Goal: Check status: Check status

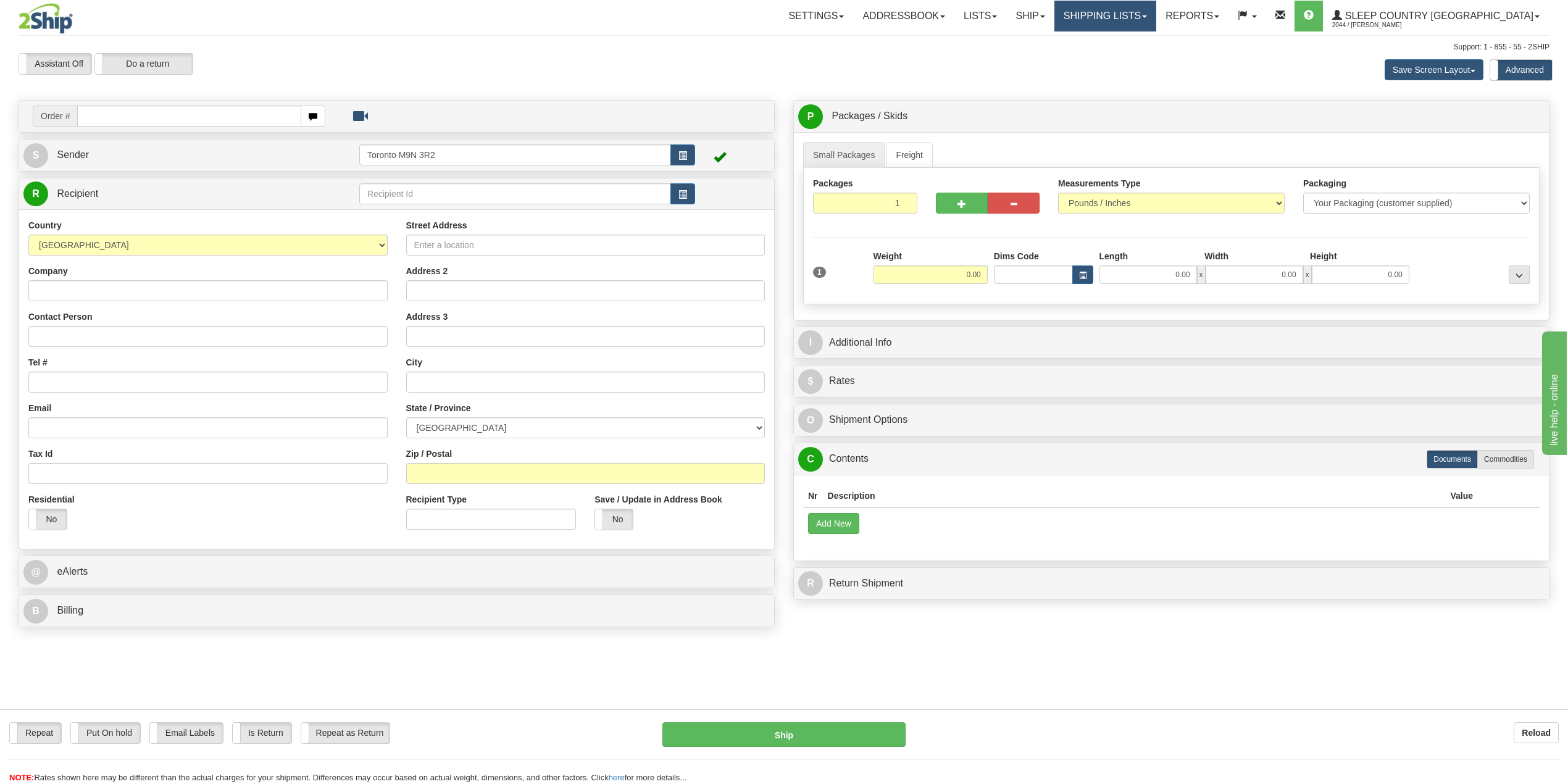
click at [1156, 3] on link "Shipping lists" at bounding box center [1105, 16] width 102 height 31
click at [1143, 55] on span "Search Shipment History" at bounding box center [1095, 59] width 96 height 10
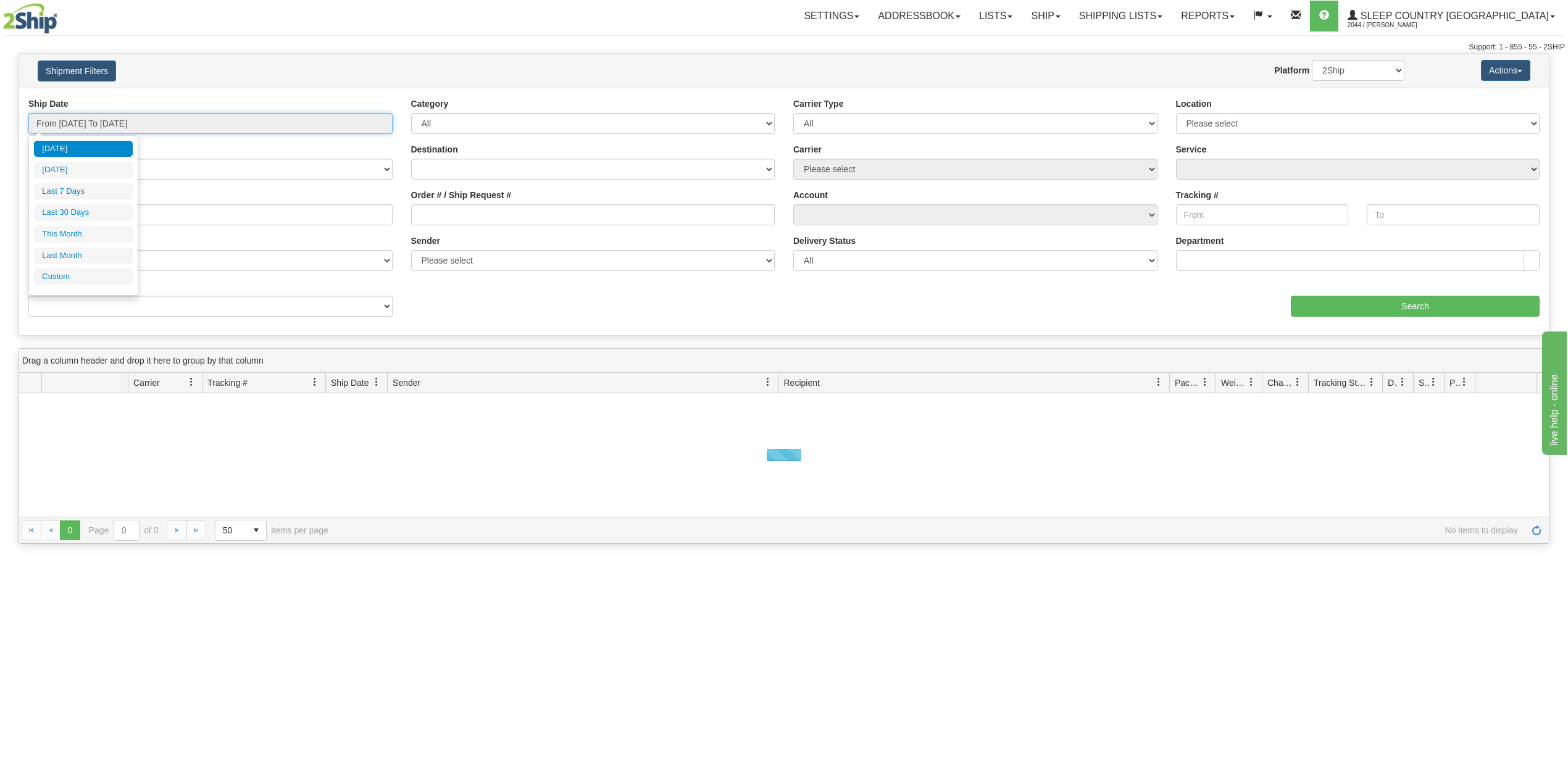
click at [150, 122] on input "From 10/05/2025 To 10/06/2025" at bounding box center [210, 123] width 364 height 21
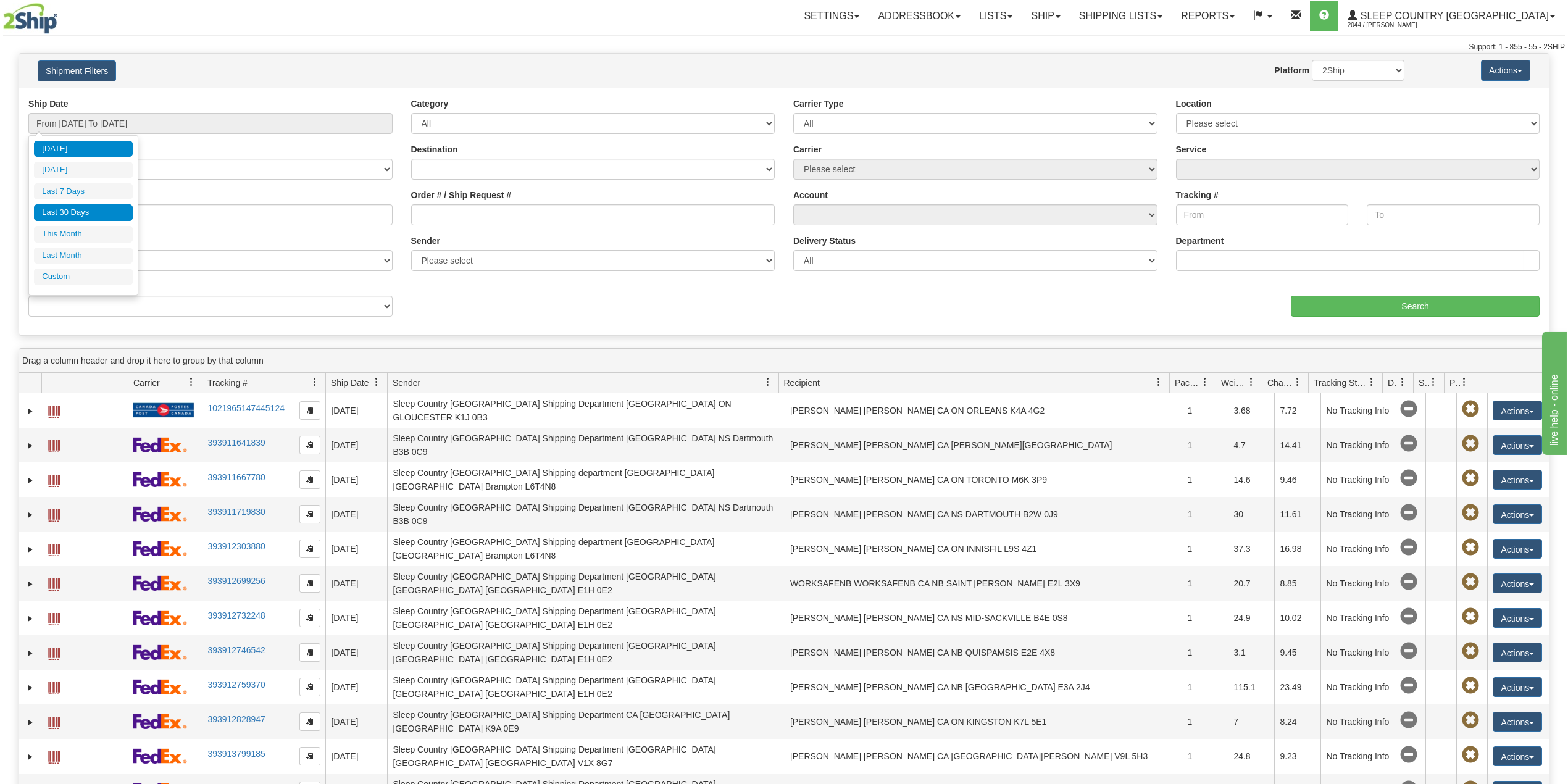
click at [84, 214] on li "Last 30 Days" at bounding box center [84, 213] width 99 height 17
type input "From 09/07/2025 To 10/06/2025"
click at [94, 225] on input "Reference / PO" at bounding box center [210, 215] width 364 height 21
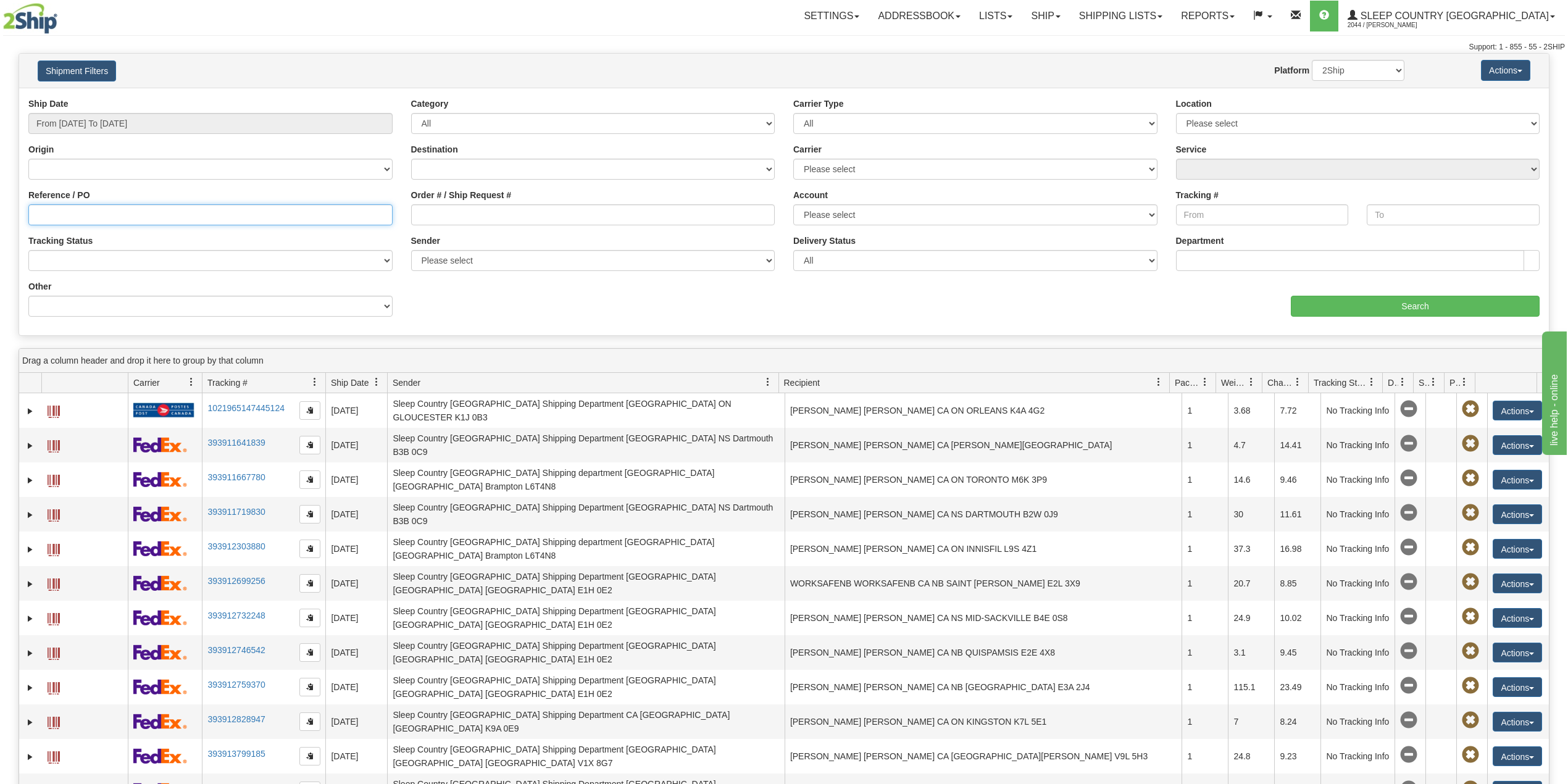
paste input "﻿9002I144242"
click at [1347, 311] on input "Search" at bounding box center [1415, 306] width 249 height 21
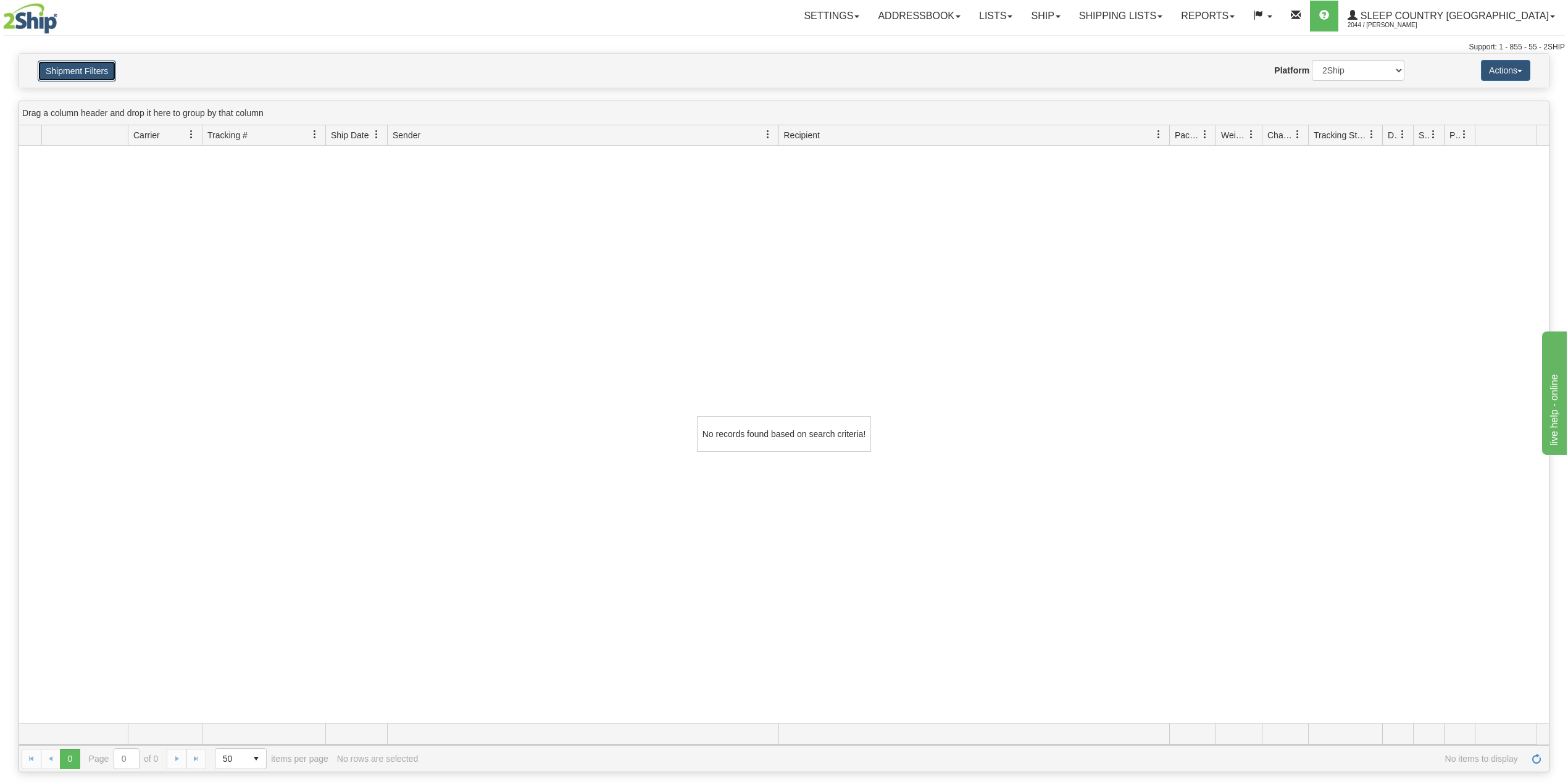
click at [109, 69] on button "Shipment Filters" at bounding box center [77, 71] width 78 height 21
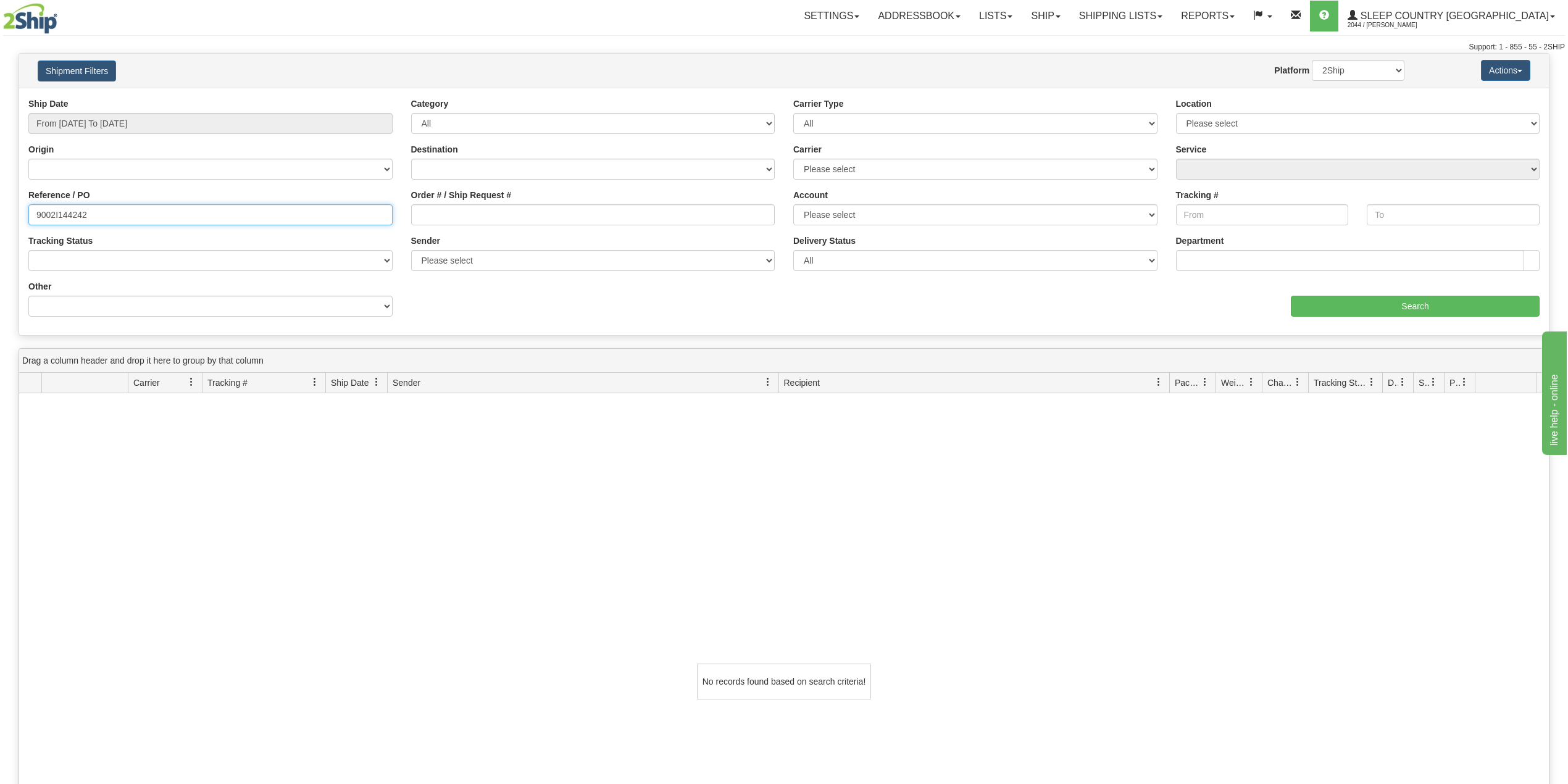
click at [37, 215] on input "﻿9002I144242" at bounding box center [210, 215] width 364 height 21
click at [1359, 302] on input "Search" at bounding box center [1415, 306] width 249 height 21
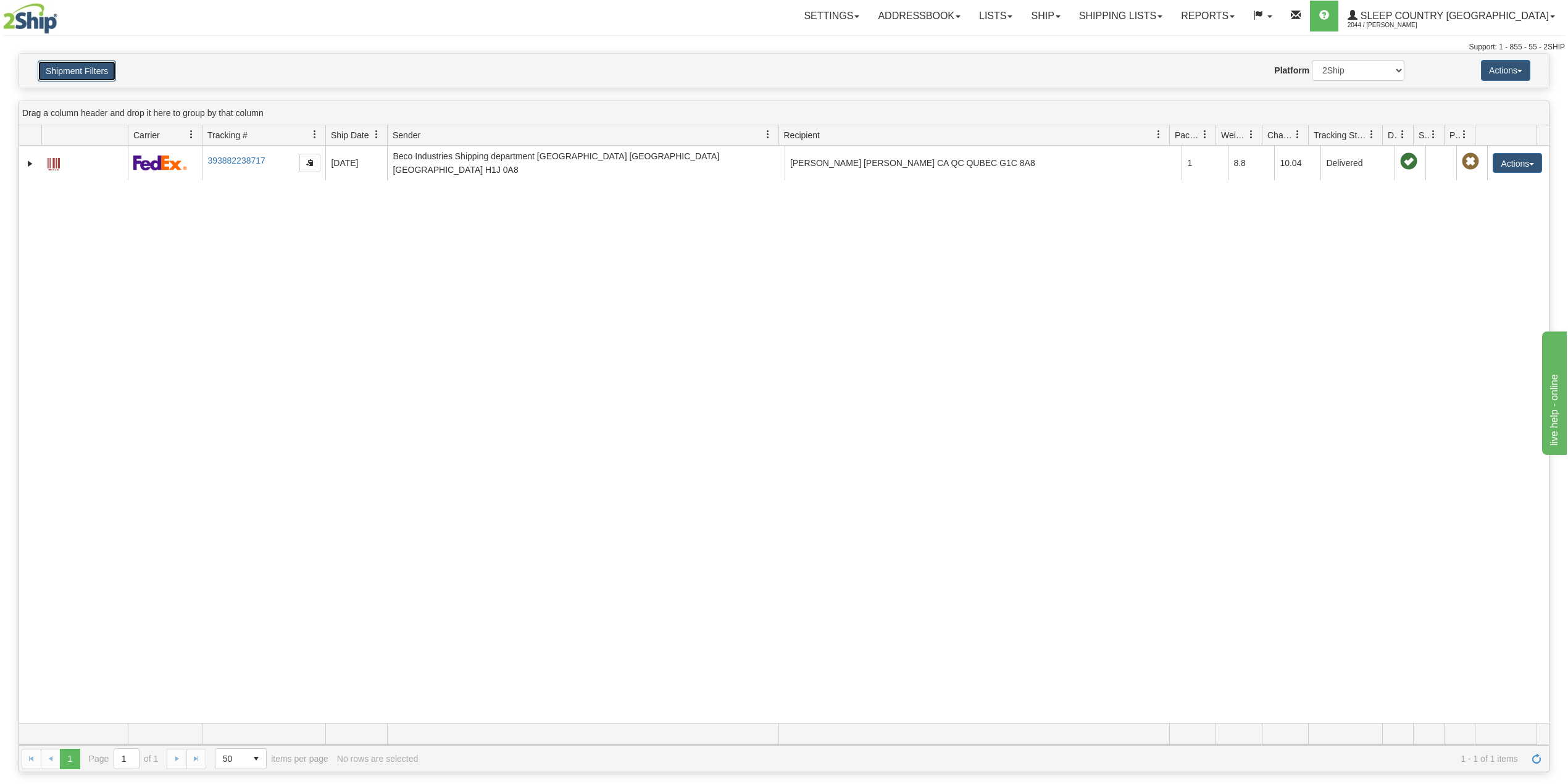
click at [84, 77] on button "Shipment Filters" at bounding box center [77, 71] width 78 height 21
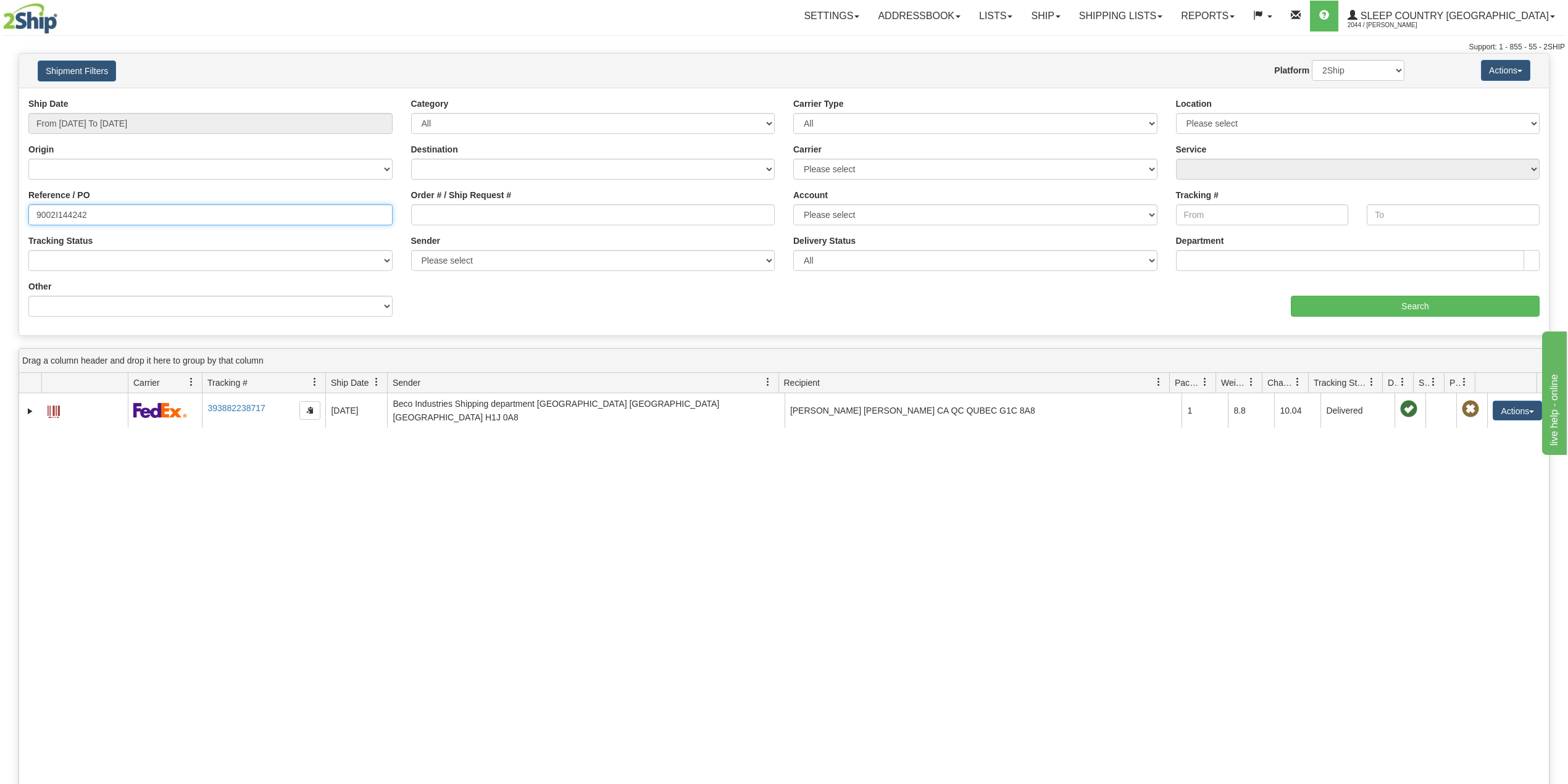
click at [64, 215] on input "9002I144242" at bounding box center [210, 215] width 364 height 21
paste input "3936"
type input "9002I139362"
click at [1369, 304] on input "Search" at bounding box center [1415, 306] width 249 height 21
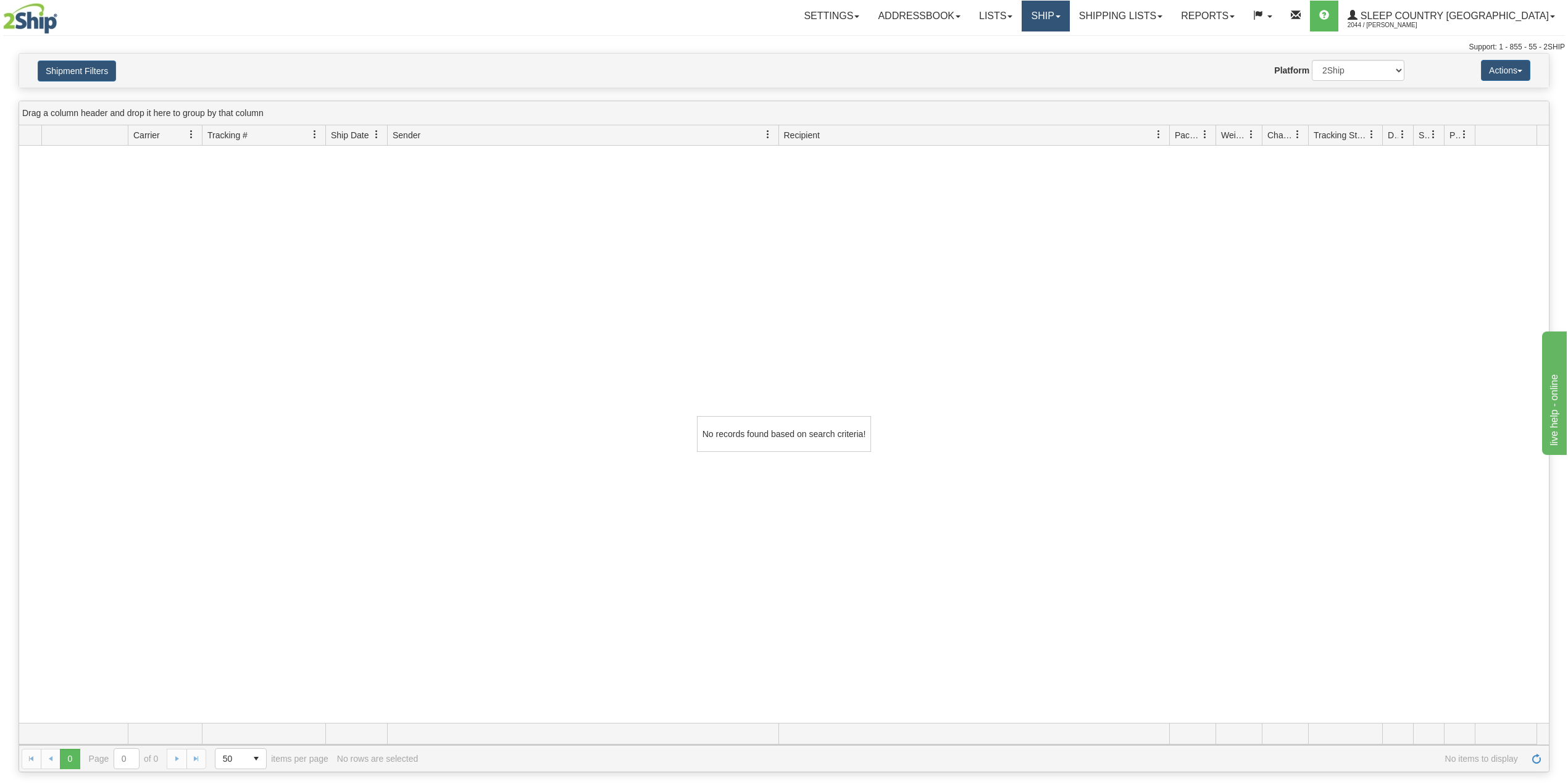
click at [1069, 11] on link "Ship" at bounding box center [1045, 16] width 48 height 31
click at [1057, 60] on span "OnHold / Order Queue" at bounding box center [1013, 59] width 87 height 10
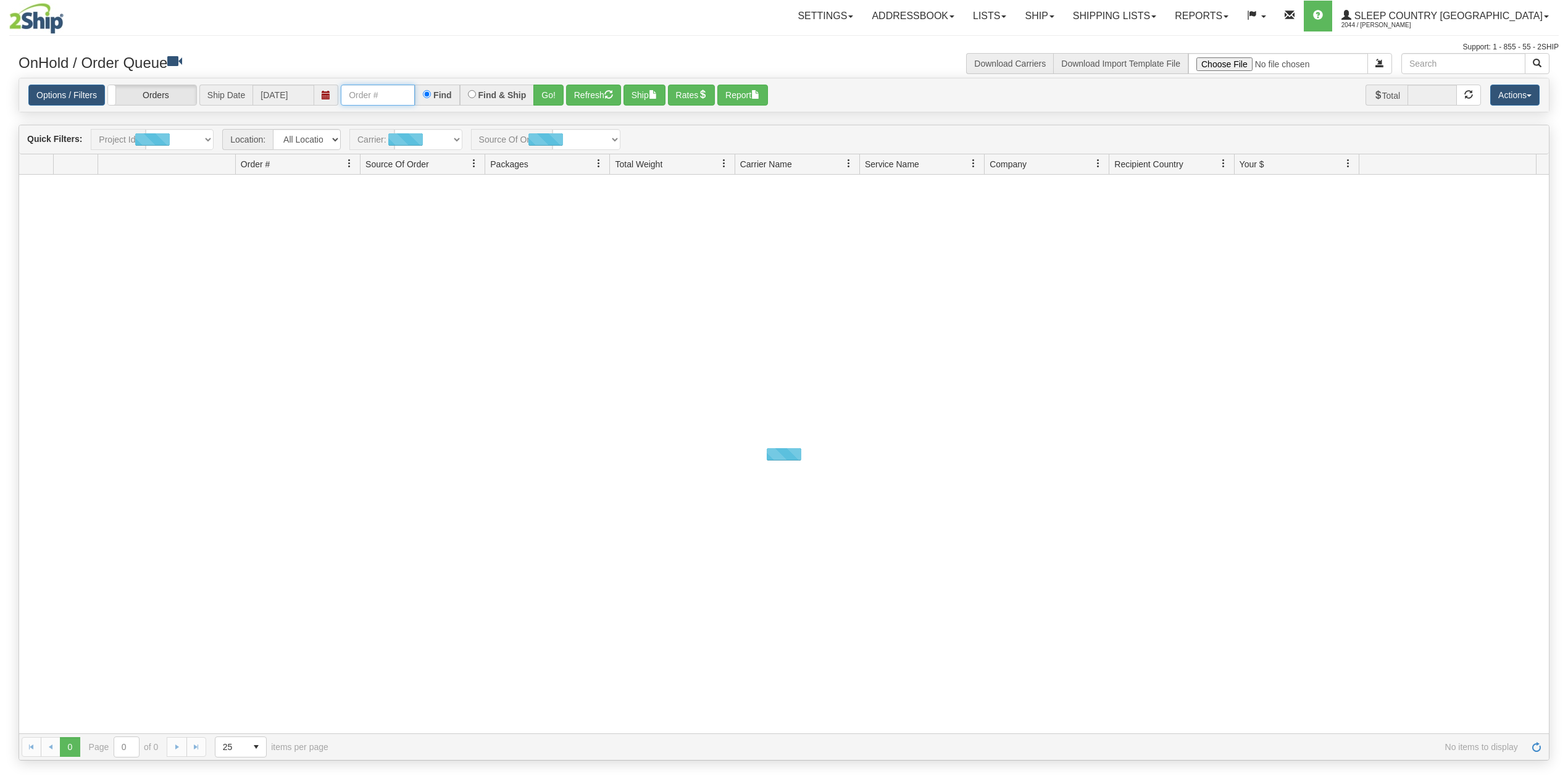
drag, startPoint x: 0, startPoint y: 0, endPoint x: 388, endPoint y: 107, distance: 402.5
click at [384, 98] on input "text" at bounding box center [378, 95] width 74 height 21
paste input "9002I139362"
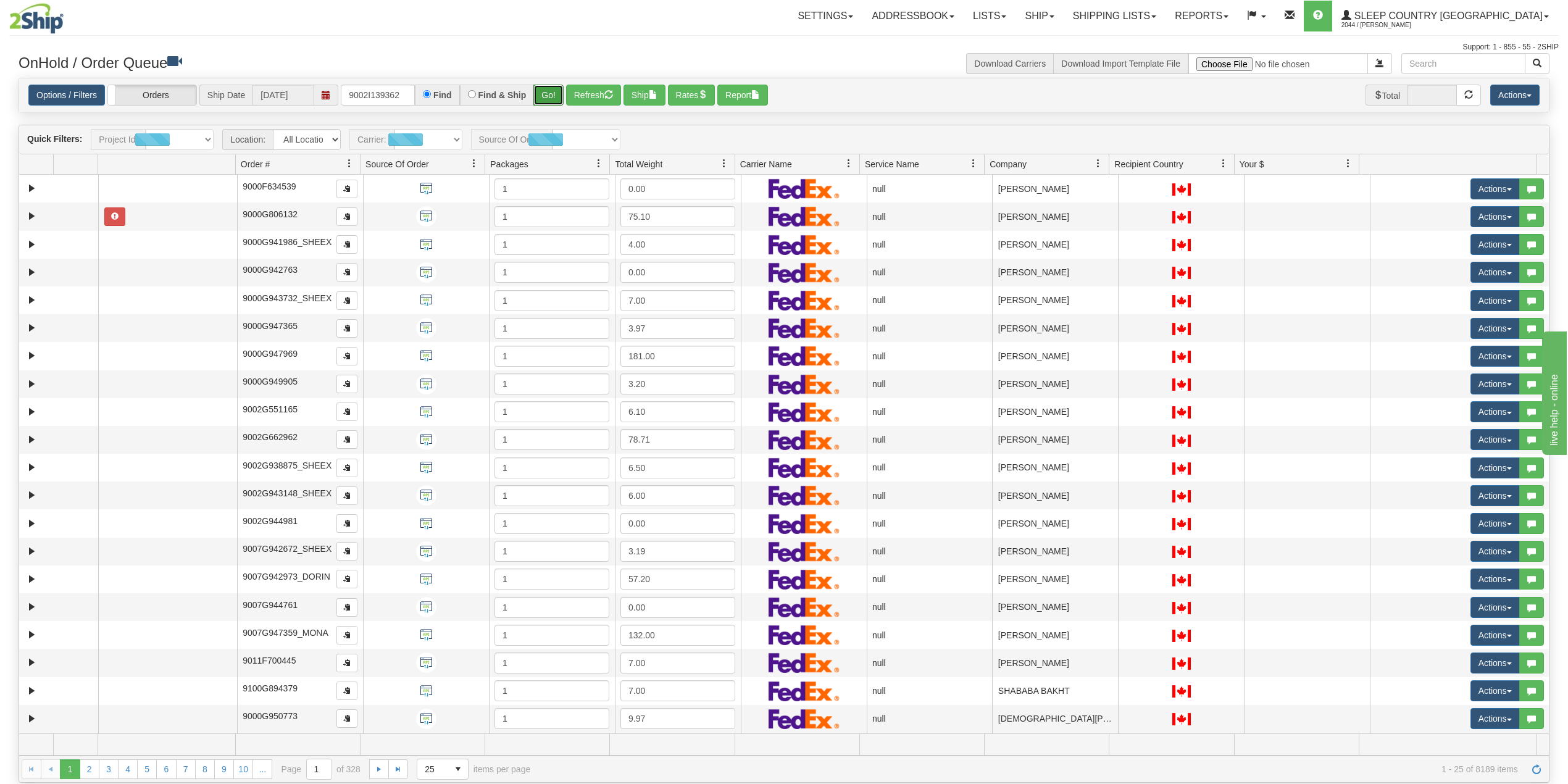
click at [548, 92] on button "Go!" at bounding box center [548, 95] width 30 height 21
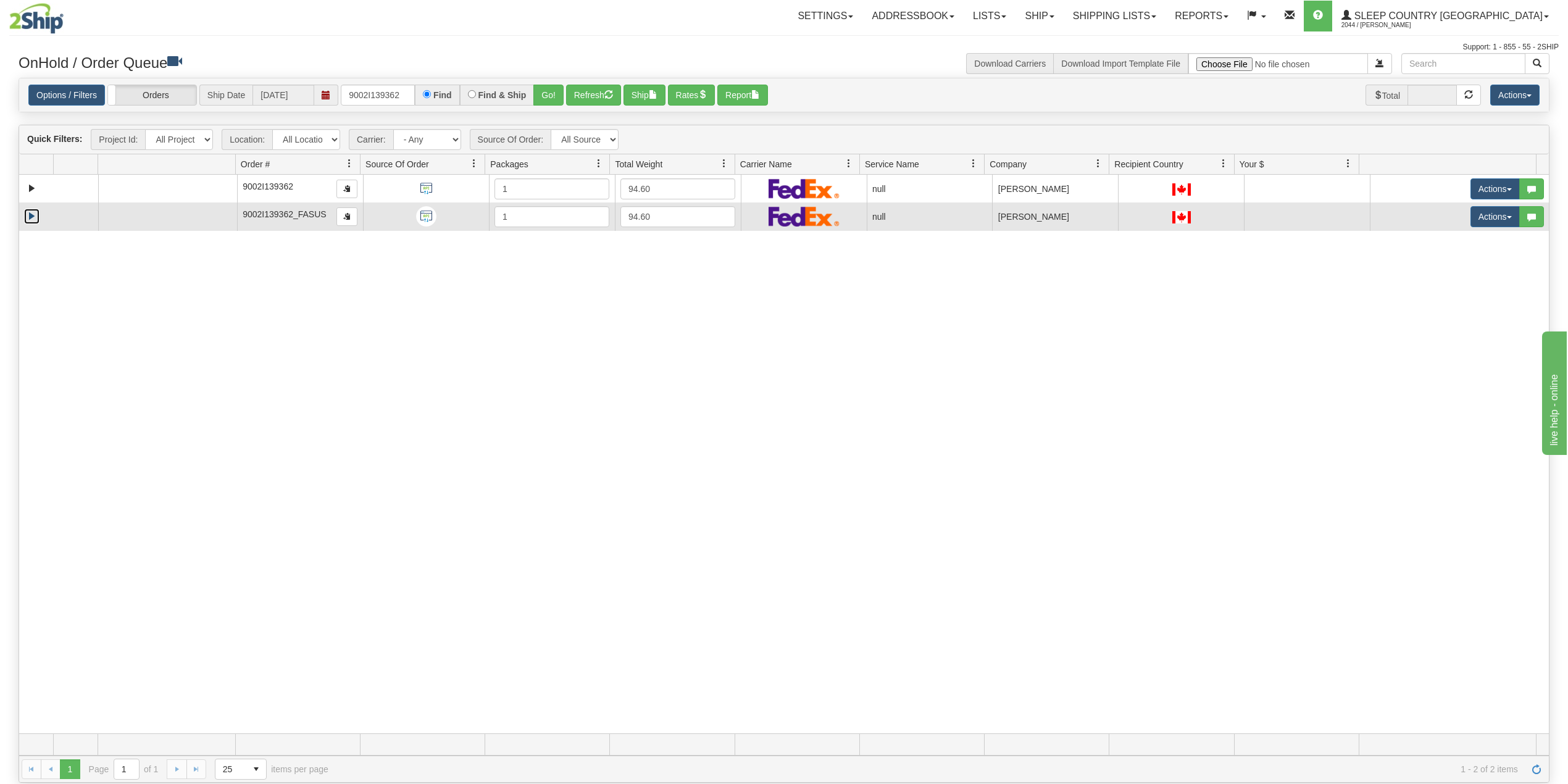
click at [33, 223] on link "Expand" at bounding box center [32, 216] width 15 height 15
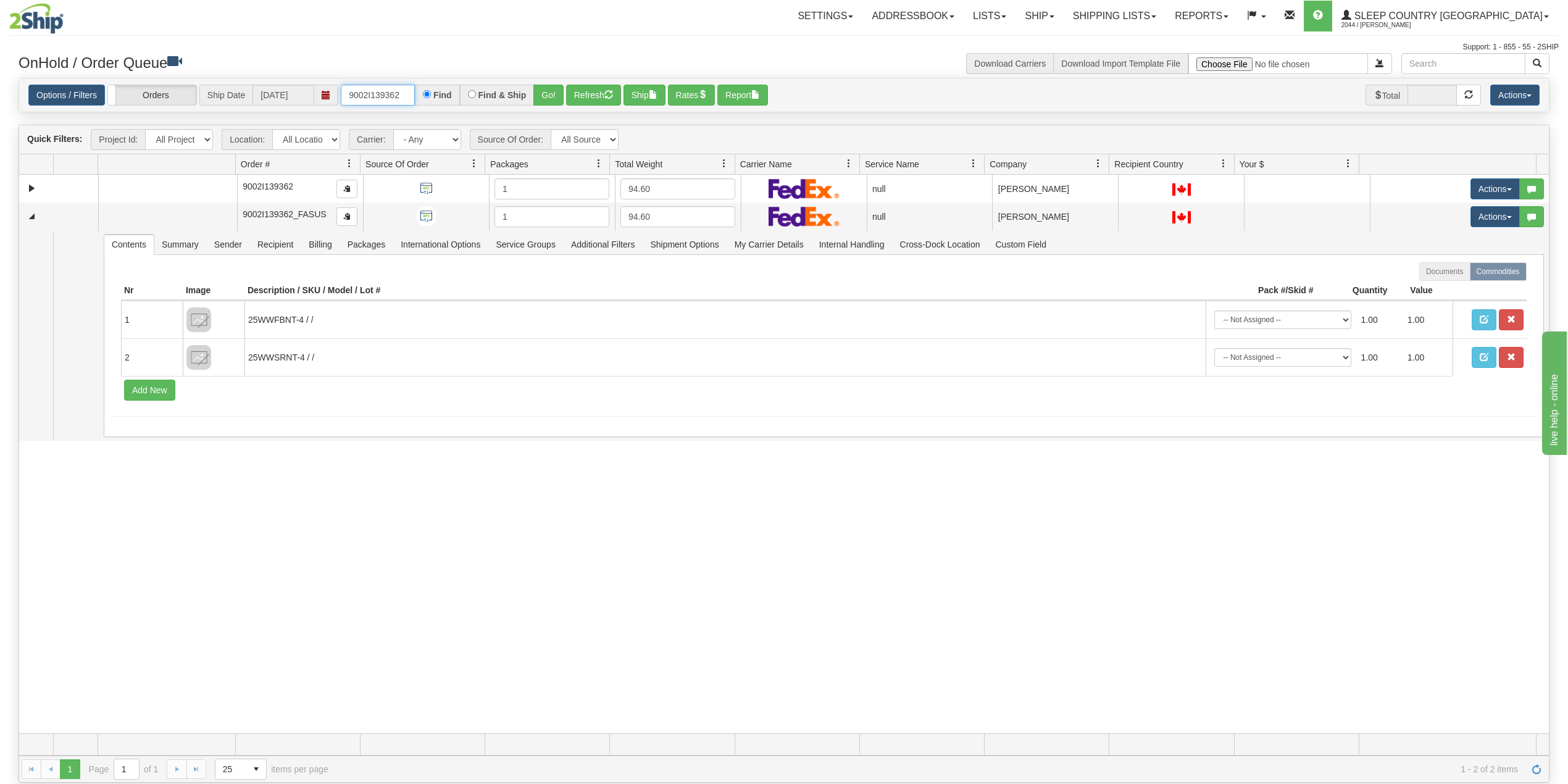
click at [372, 91] on input "9002I139362" at bounding box center [378, 95] width 74 height 21
paste input "0I146545"
click at [549, 96] on button "Go!" at bounding box center [548, 95] width 30 height 21
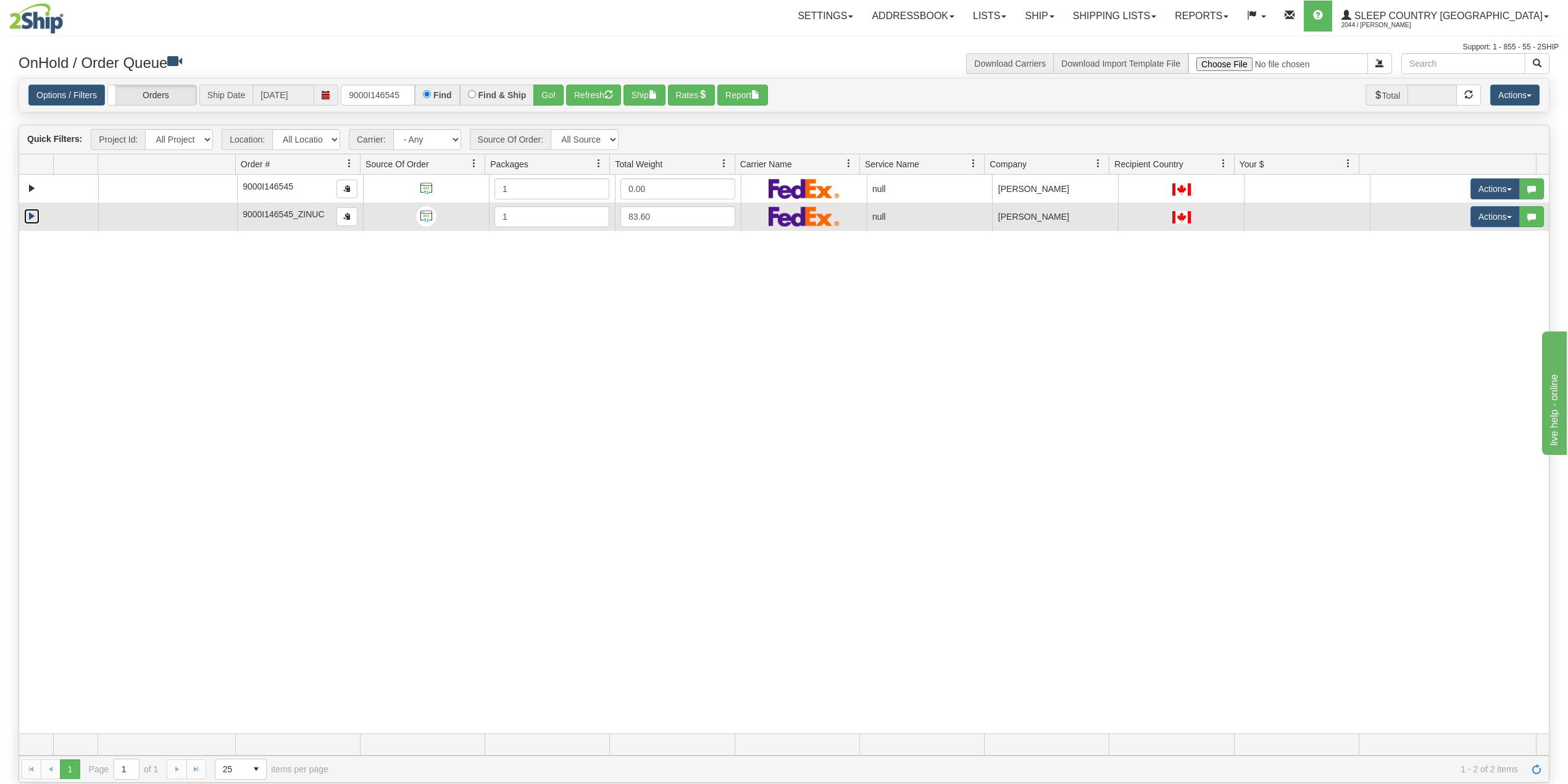
click at [35, 223] on link "Expand" at bounding box center [32, 216] width 15 height 15
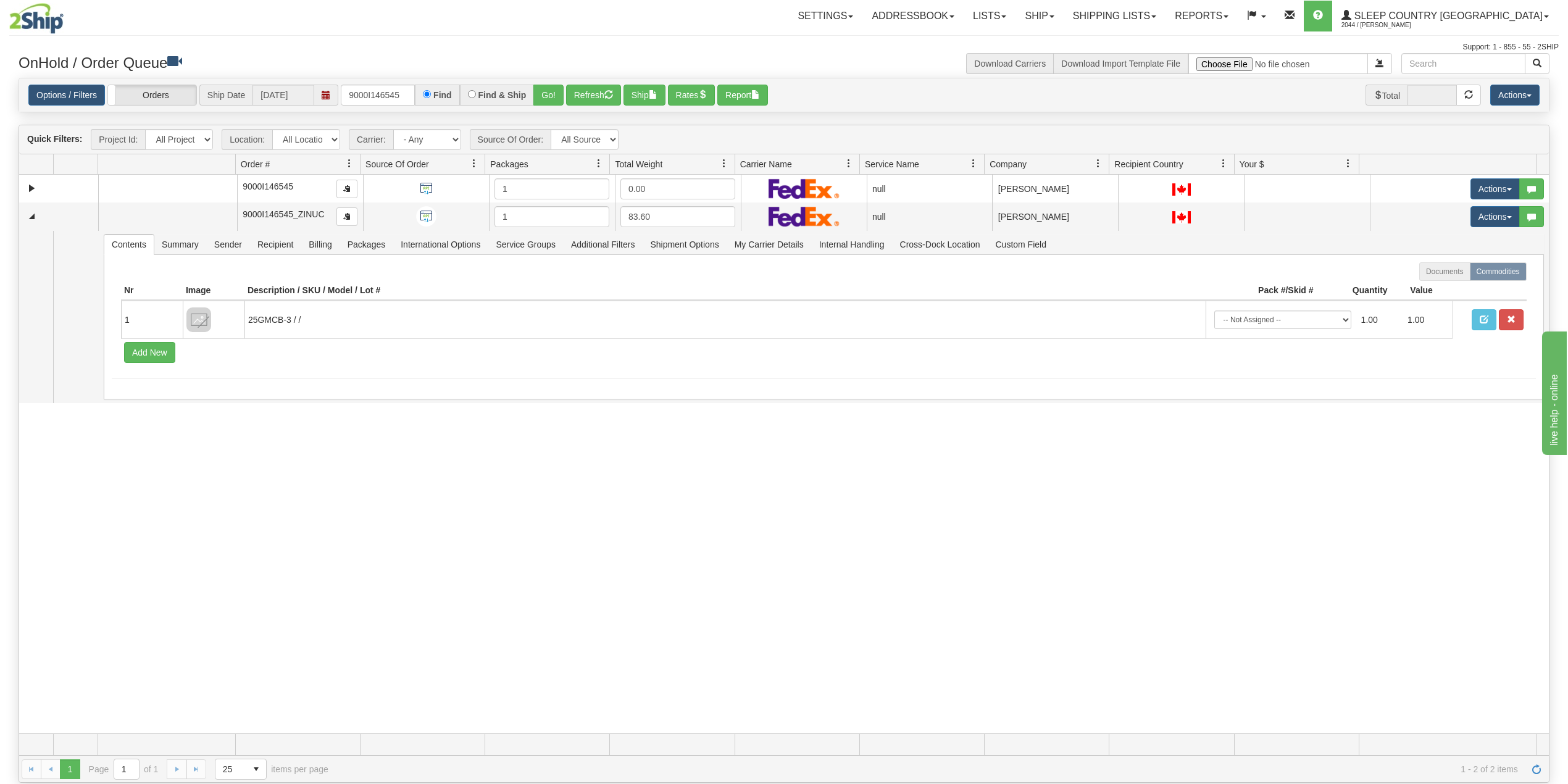
click at [220, 489] on div "31720443 91 91356229 0 9000I146545 1 0.00 null Shipping department Sleep Countr…" at bounding box center [784, 454] width 1529 height 559
click at [388, 90] on input "9000I146545" at bounding box center [378, 95] width 74 height 21
paste input "2I144413"
type input "9002I144413"
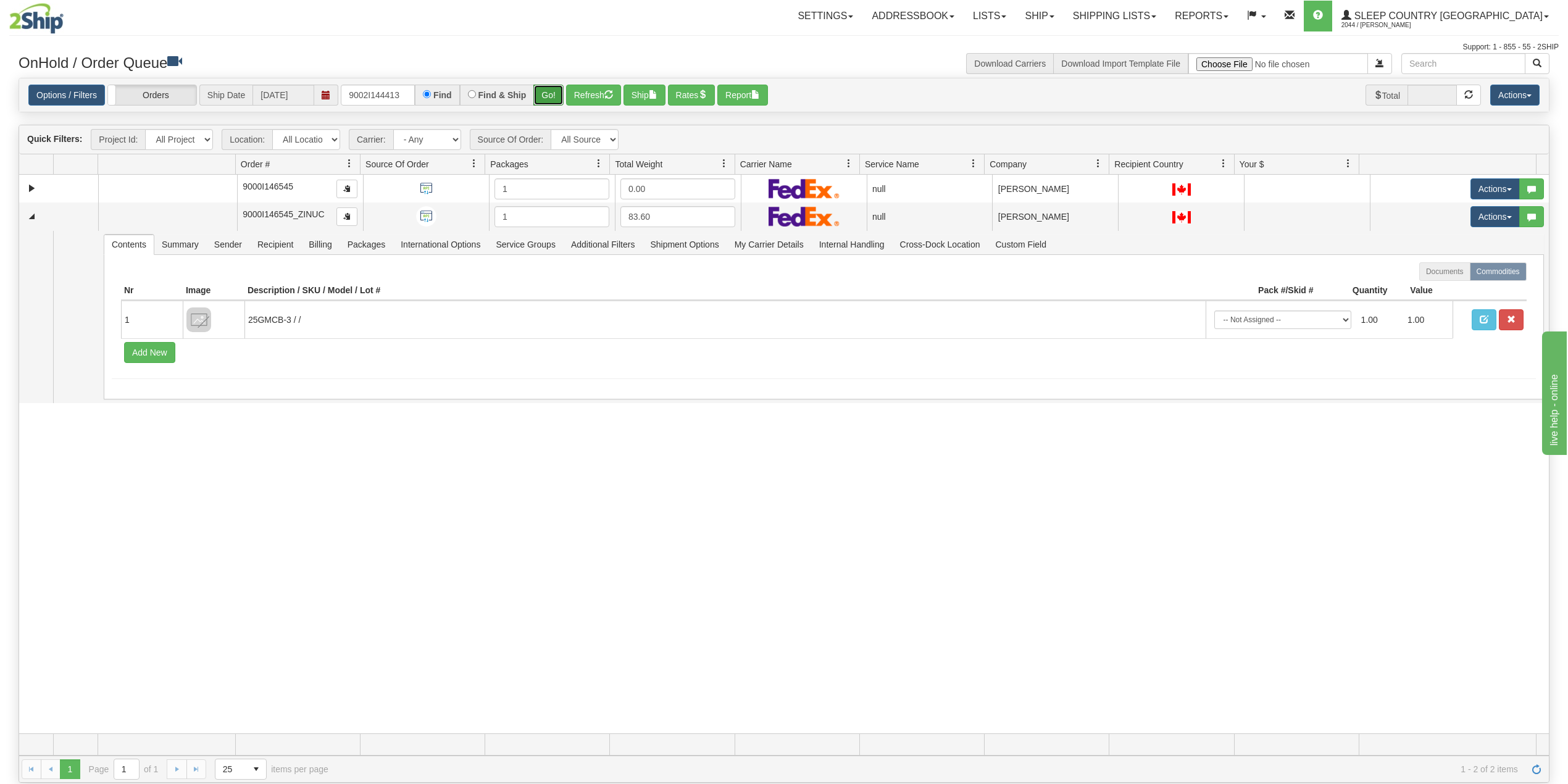
click at [551, 91] on button "Go!" at bounding box center [548, 95] width 30 height 21
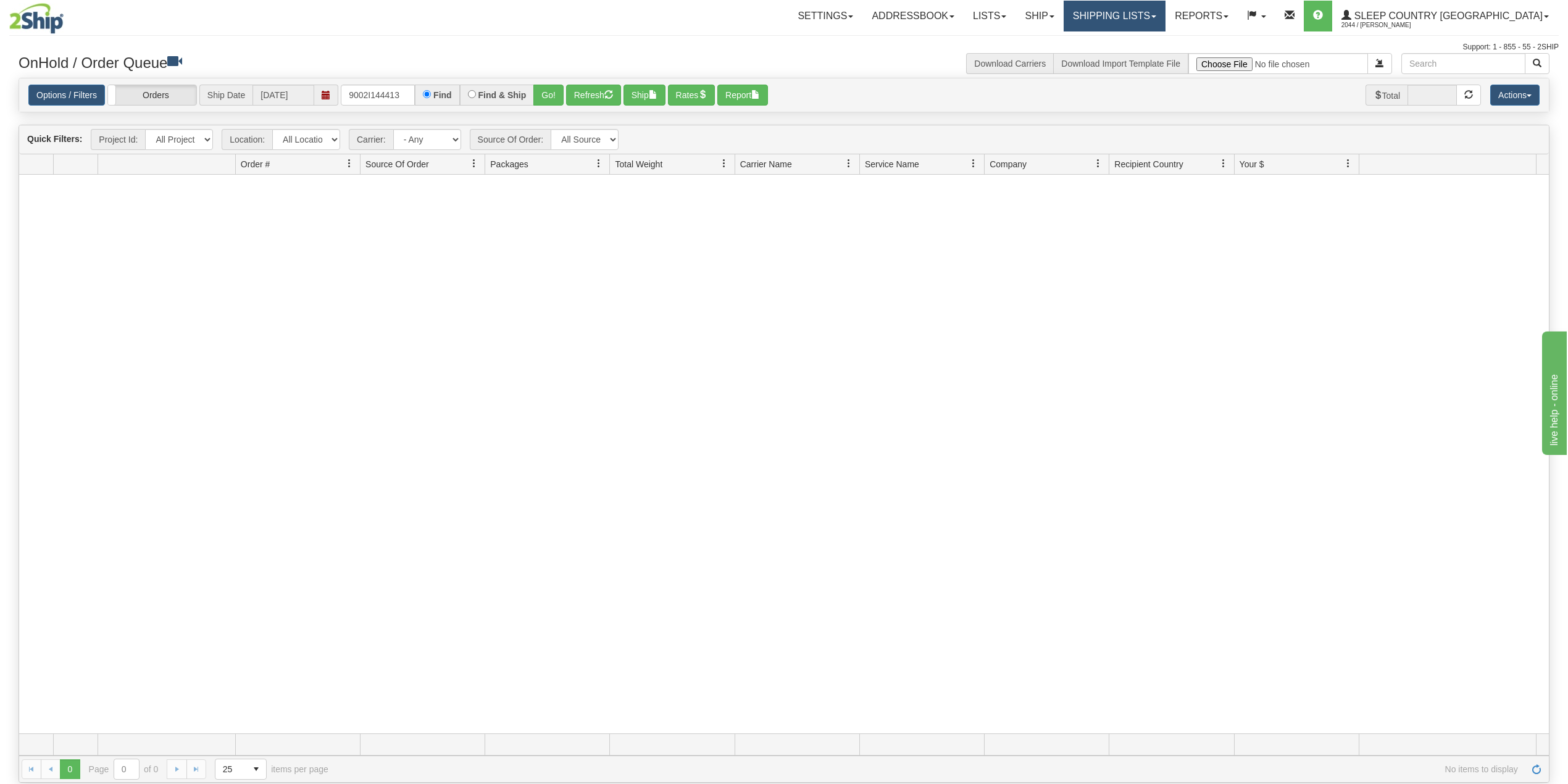
click at [1165, 18] on link "Shipping lists" at bounding box center [1115, 16] width 102 height 31
click at [1129, 44] on span "Current Shipments" at bounding box center [1093, 43] width 72 height 10
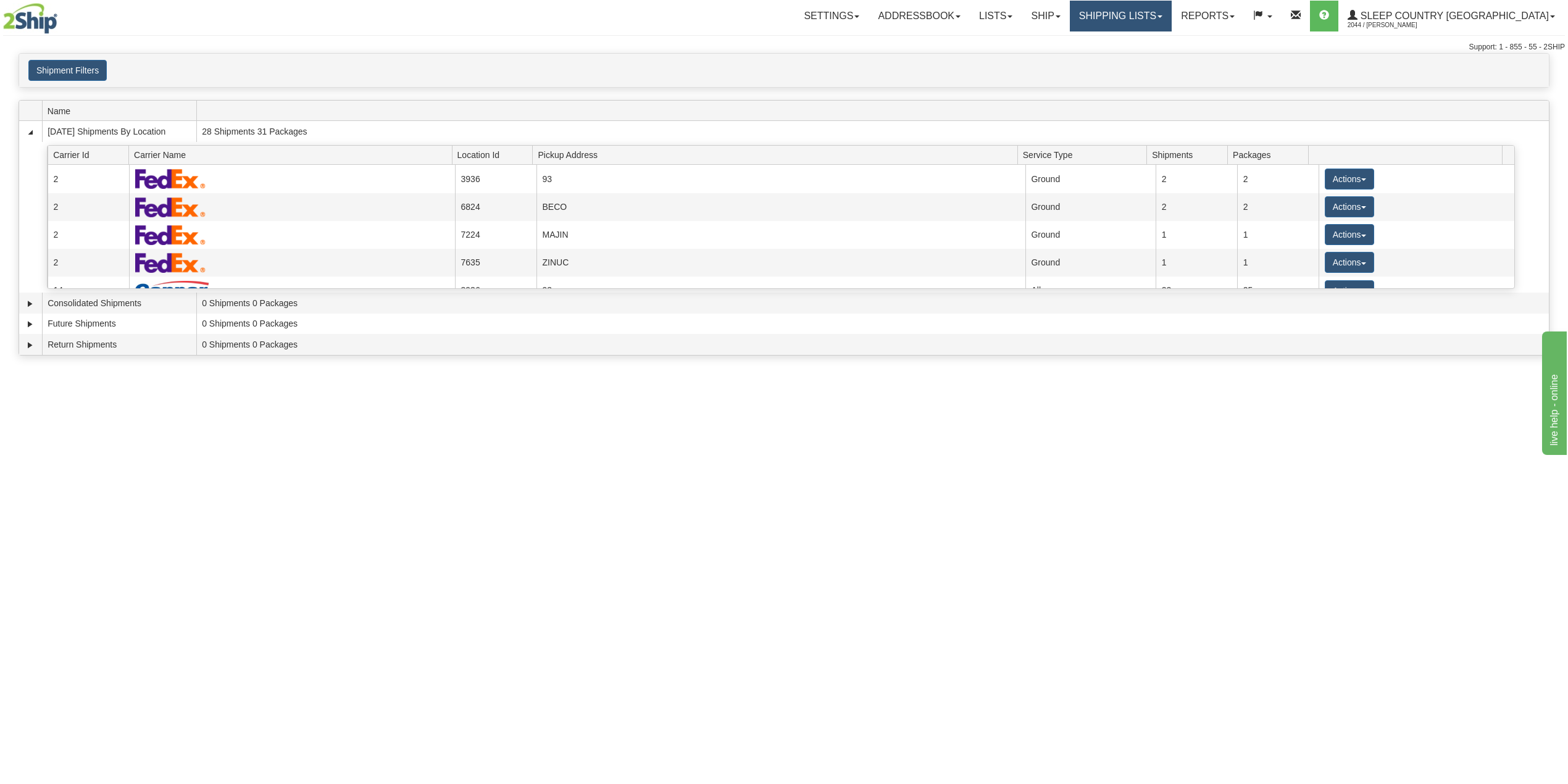
click at [1172, 18] on link "Shipping lists" at bounding box center [1120, 16] width 102 height 31
click at [1151, 57] on span "Search Shipment History" at bounding box center [1111, 59] width 96 height 10
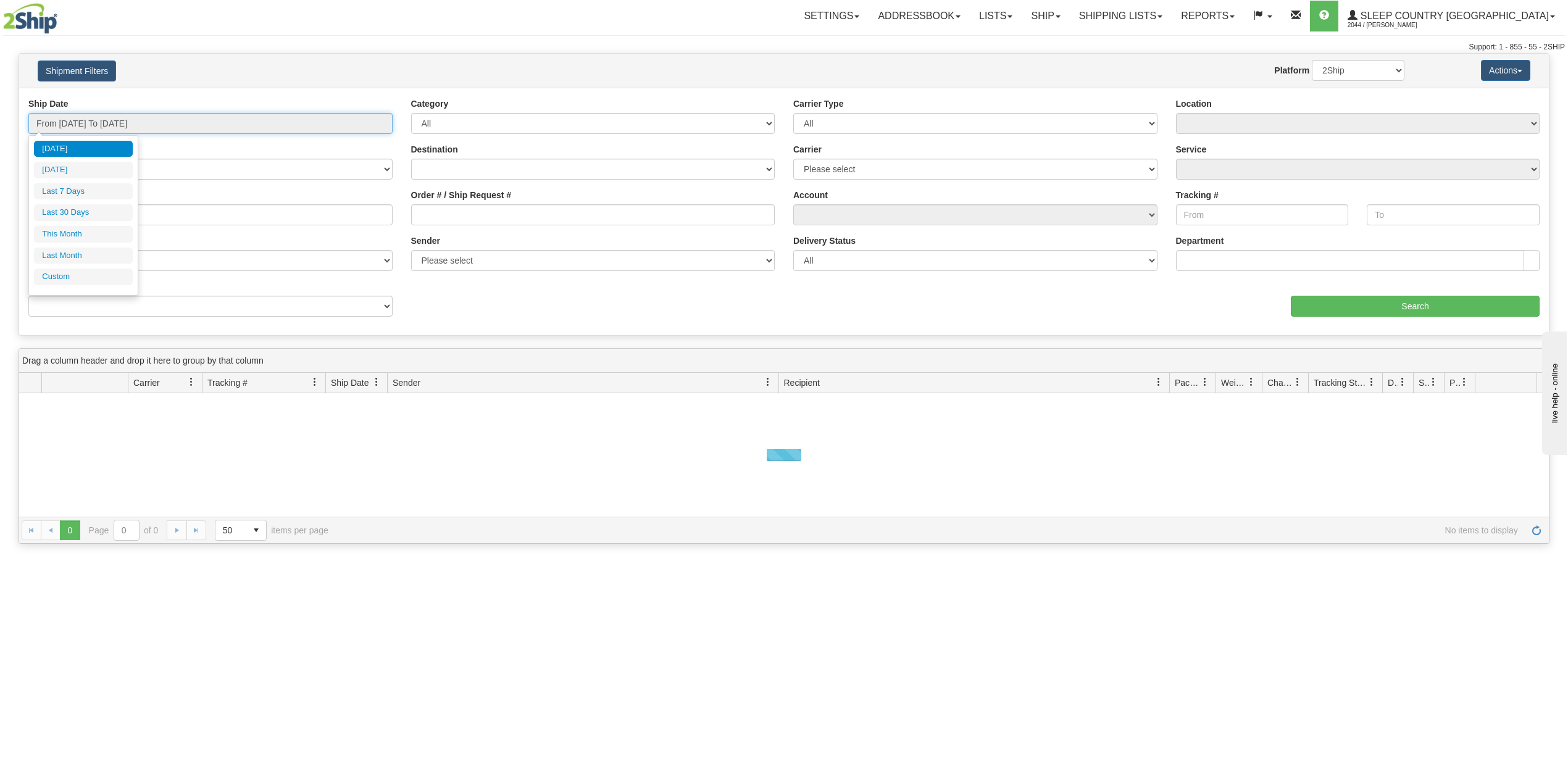
click at [107, 127] on input "From 10/05/2025 To 10/06/2025" at bounding box center [210, 123] width 364 height 21
click at [68, 212] on li "Last 30 Days" at bounding box center [84, 213] width 99 height 17
type input "From 09/07/2025 To 10/06/2025"
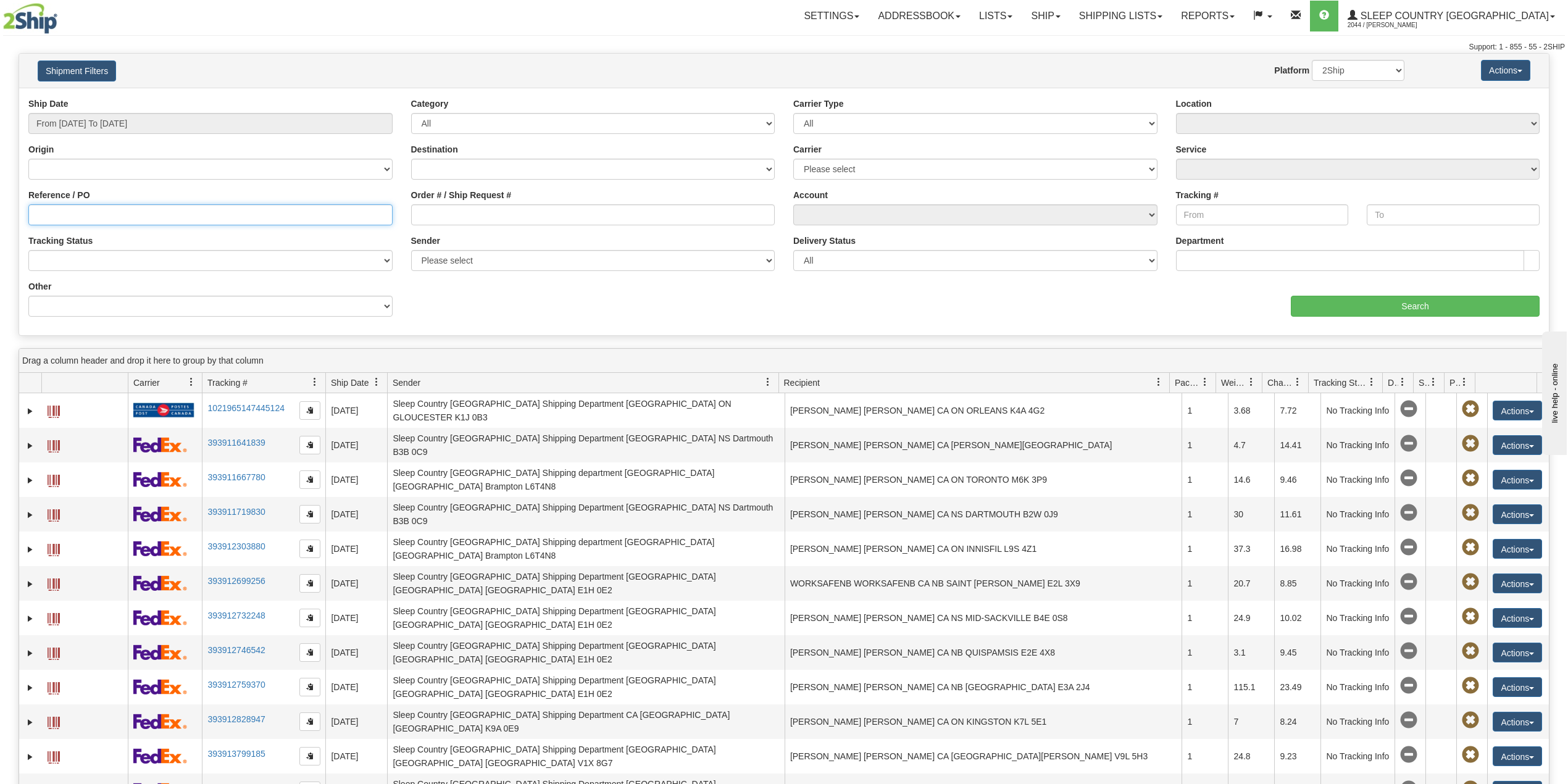
click at [68, 212] on input "Reference / PO" at bounding box center [210, 215] width 364 height 21
paste input "9002I144413"
type input "9002I144413"
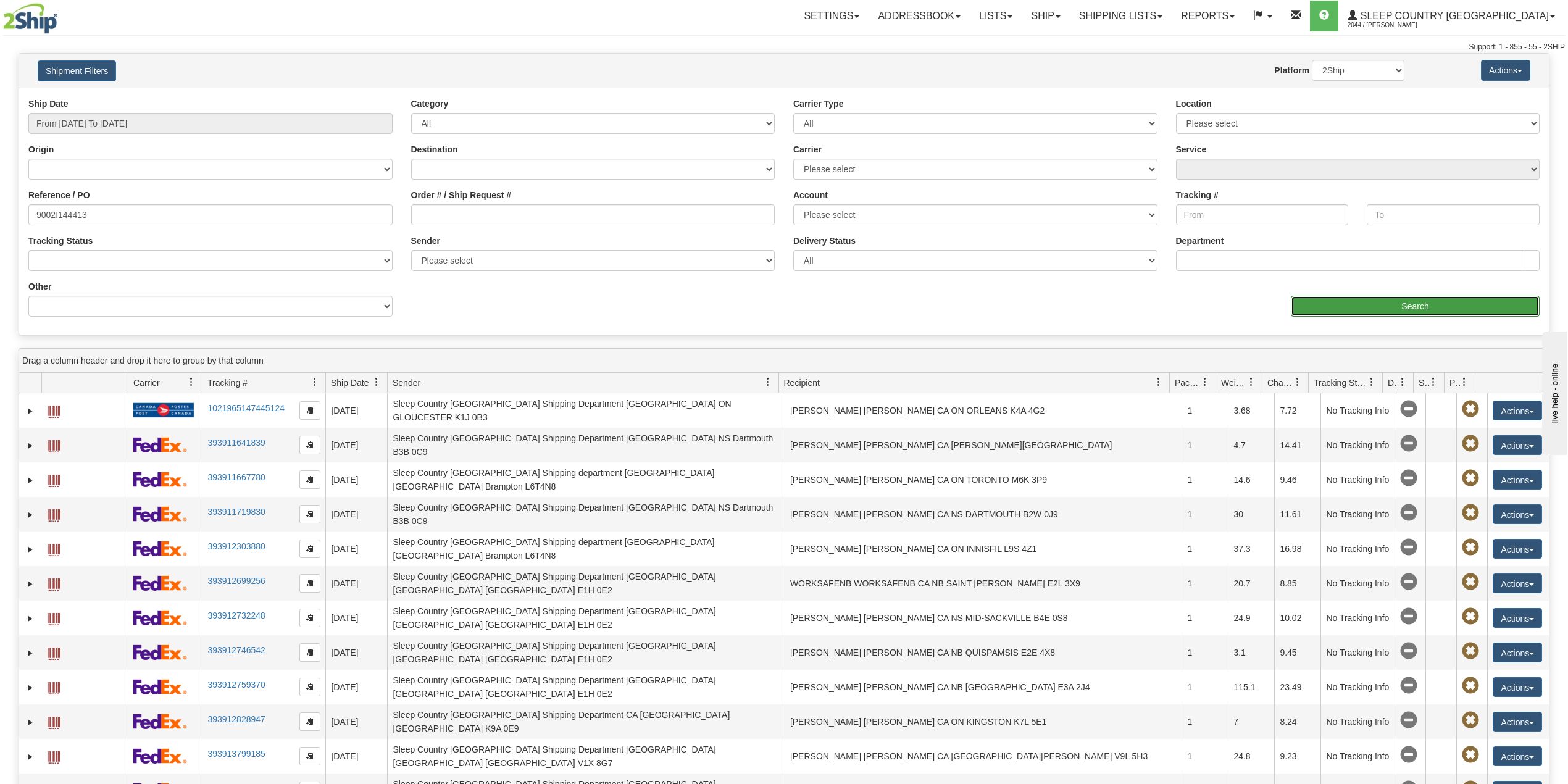
click at [1392, 307] on input "Search" at bounding box center [1415, 306] width 249 height 21
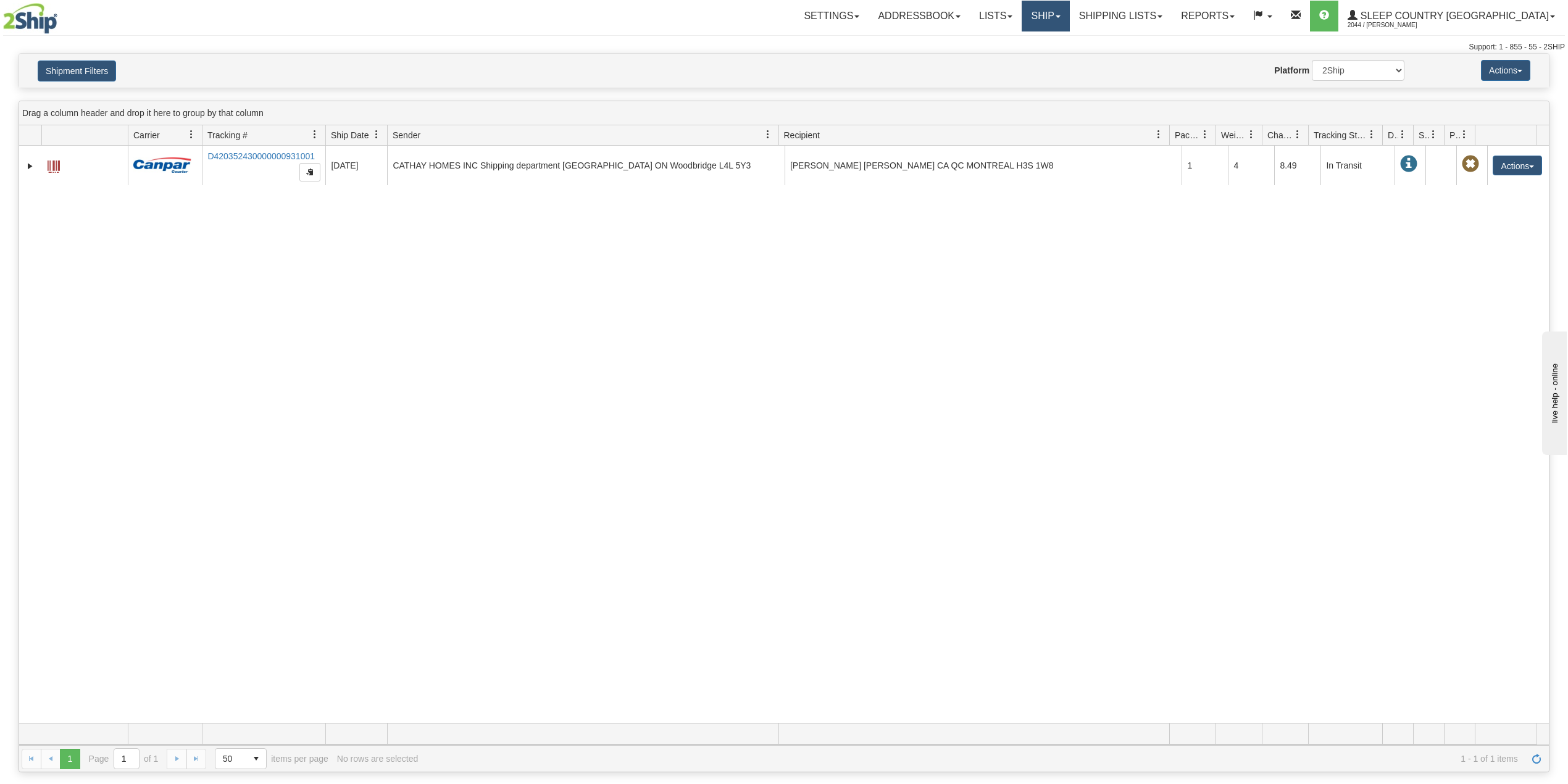
click at [1069, 23] on link "Ship" at bounding box center [1045, 16] width 48 height 31
click at [1057, 60] on span "OnHold / Order Queue" at bounding box center [1013, 59] width 87 height 10
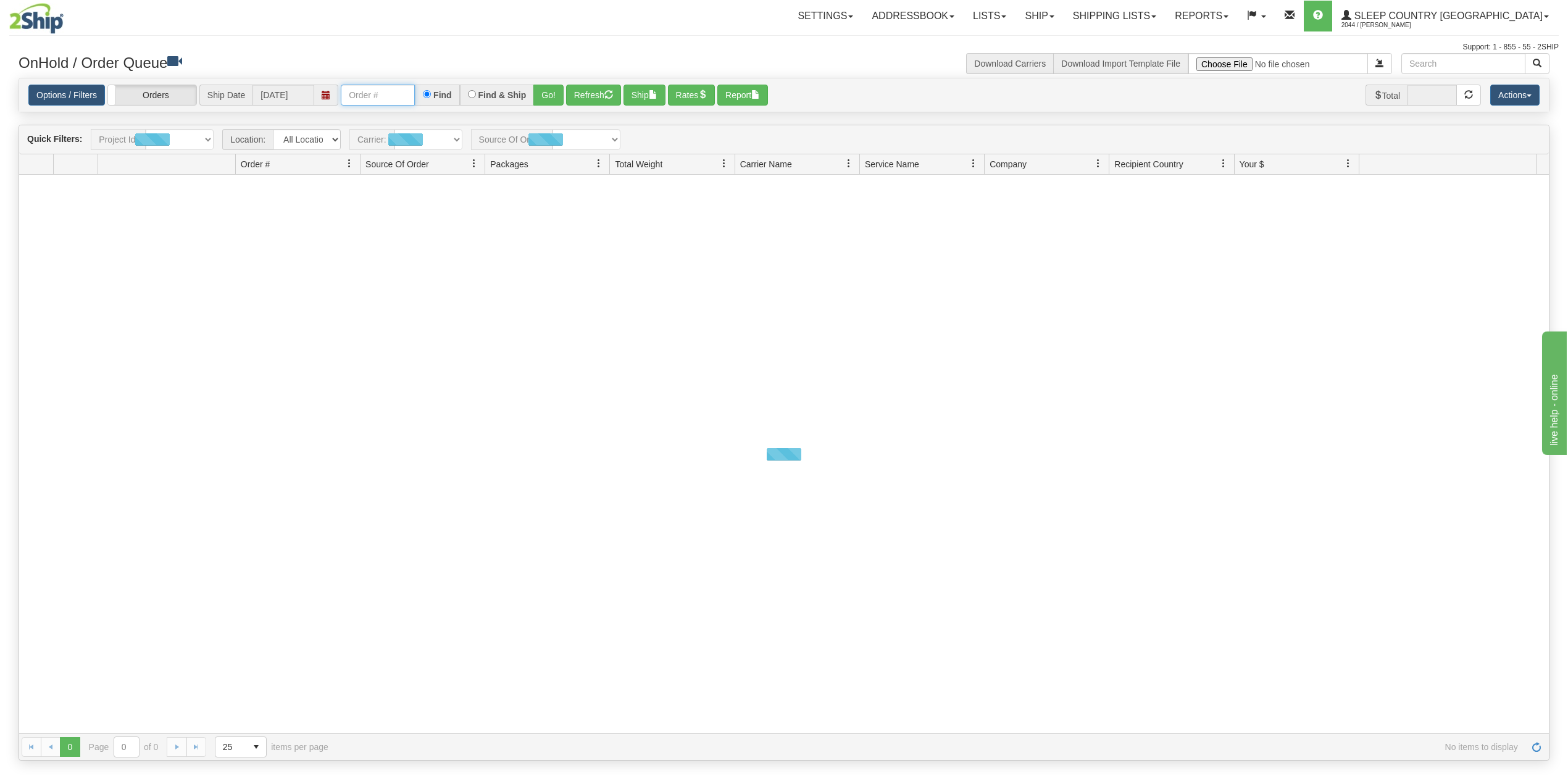
drag, startPoint x: 0, startPoint y: 0, endPoint x: 388, endPoint y: 87, distance: 397.6
click at [388, 87] on input "text" at bounding box center [378, 95] width 74 height 21
paste input "9000I150594"
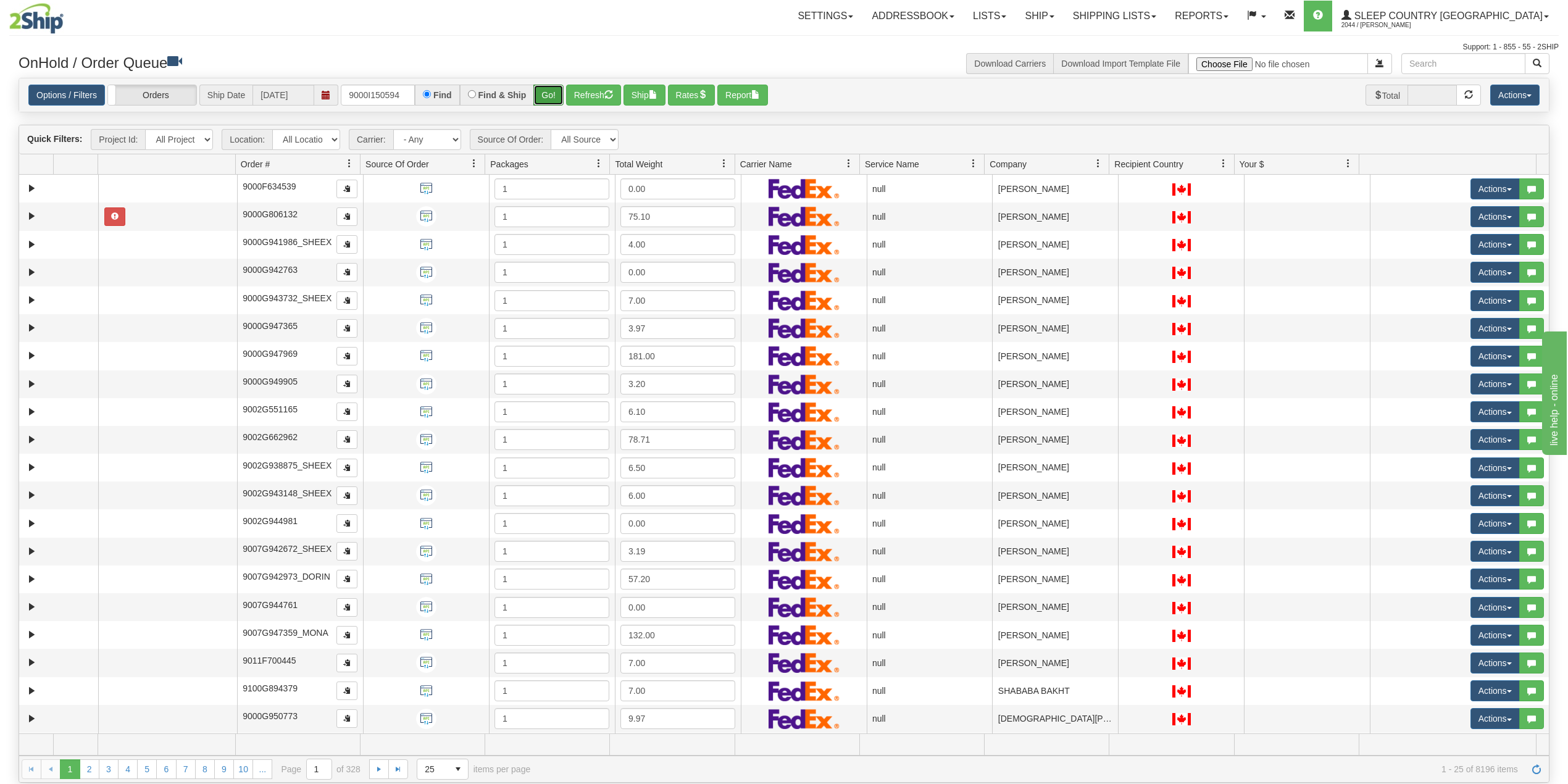
click at [551, 97] on button "Go!" at bounding box center [548, 95] width 30 height 21
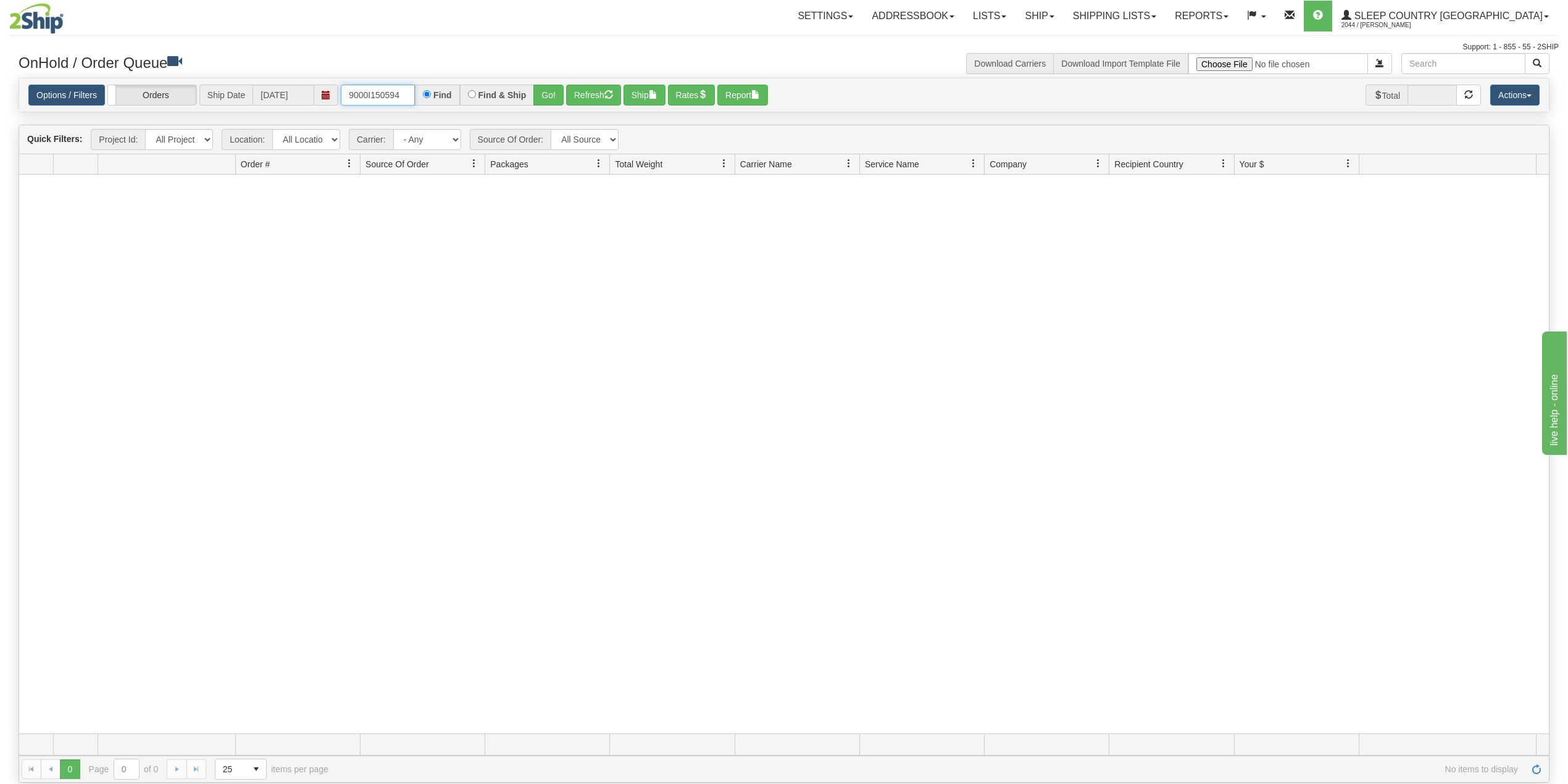
click at [406, 94] on input "9000I150594" at bounding box center [378, 95] width 74 height 21
click at [391, 100] on input "9000I150594" at bounding box center [378, 95] width 74 height 21
paste input "2I153453"
click at [549, 91] on button "Go!" at bounding box center [548, 95] width 30 height 21
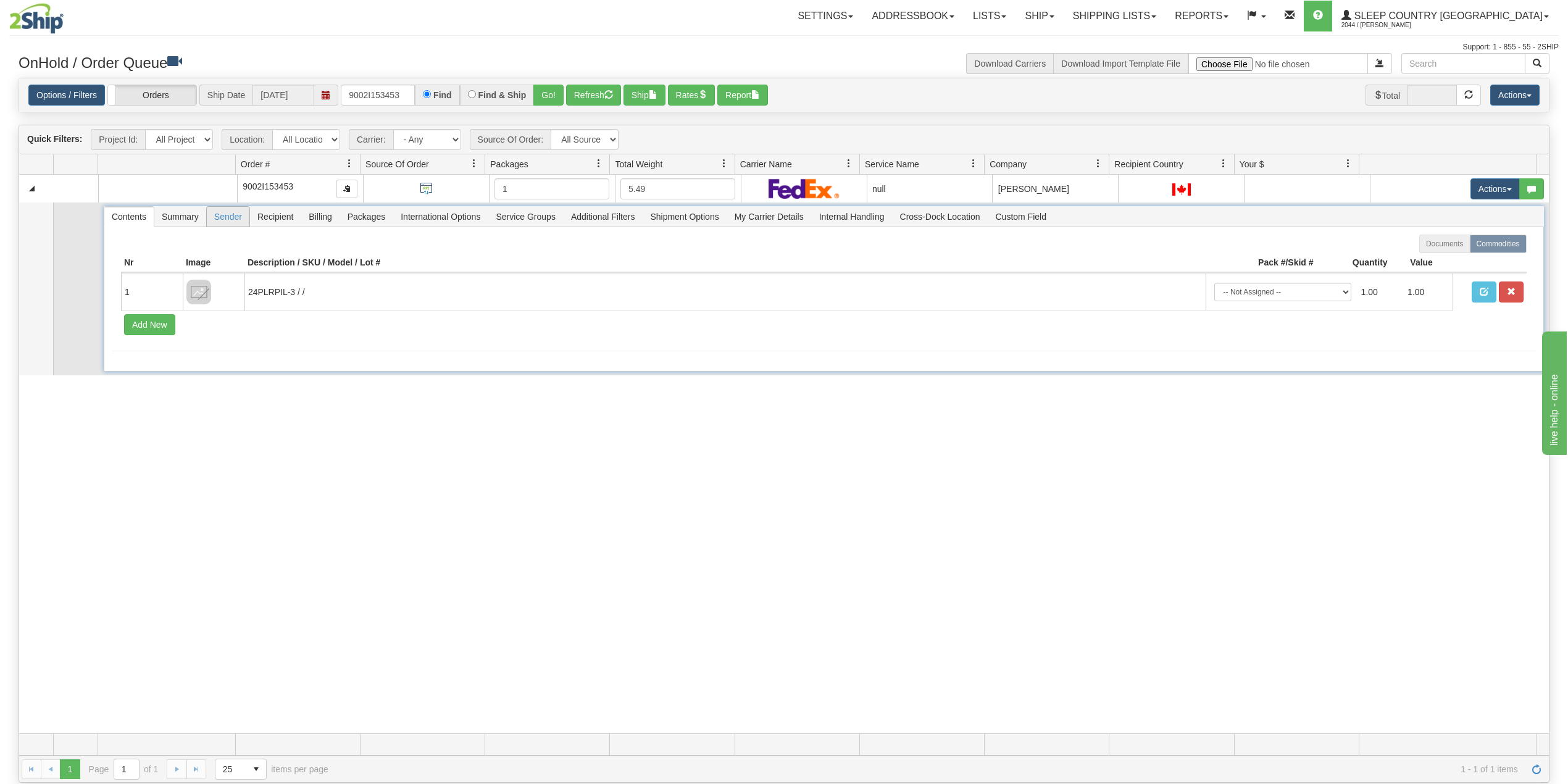
click at [230, 221] on span "Sender" at bounding box center [228, 217] width 42 height 20
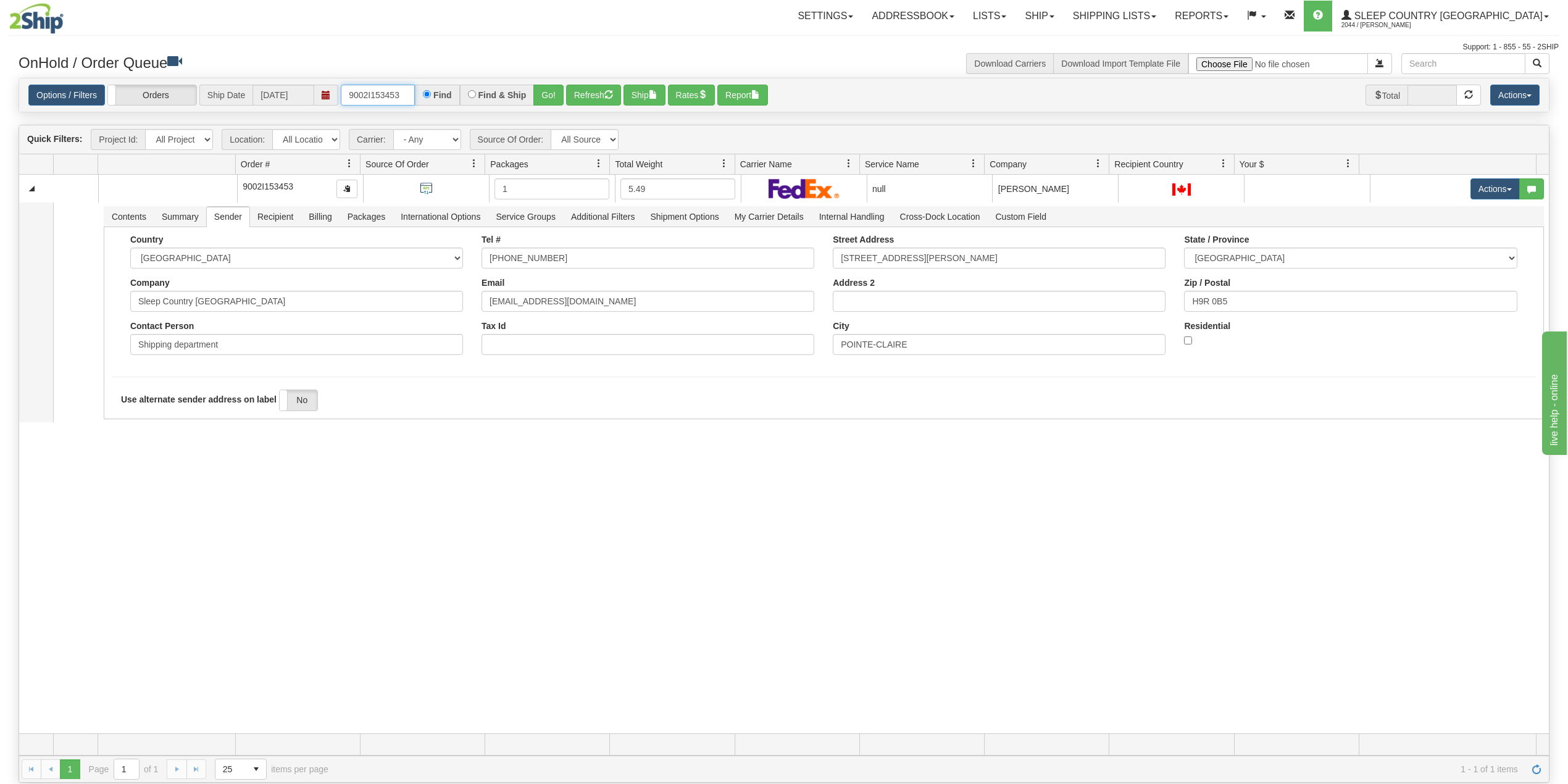
click at [383, 92] on input "9002I153453" at bounding box center [378, 95] width 74 height 21
paste input "1059021"
type input "1059021"
click at [551, 95] on button "Go!" at bounding box center [548, 95] width 30 height 21
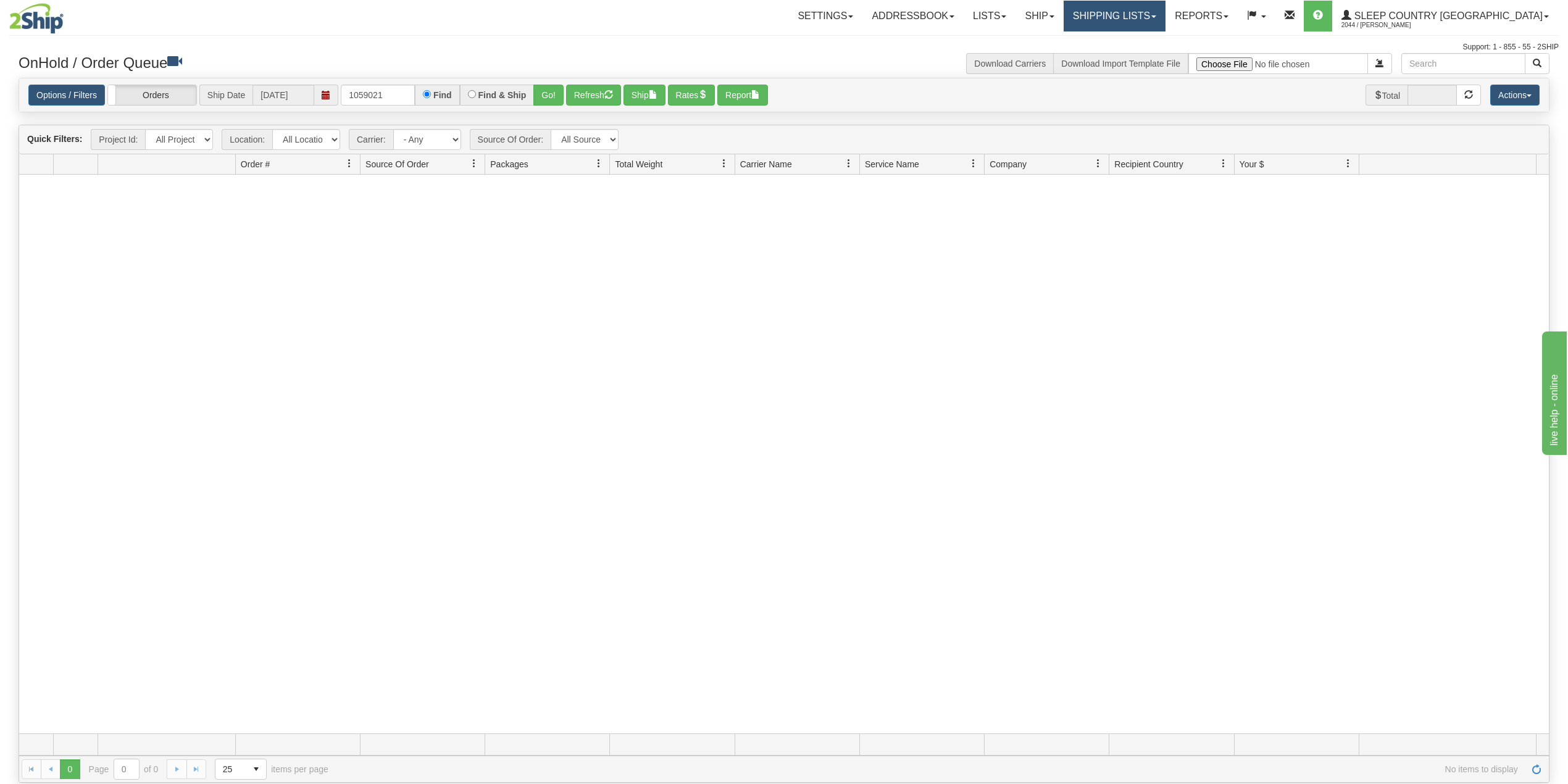
click at [1165, 17] on link "Shipping lists" at bounding box center [1115, 16] width 102 height 31
click at [1153, 55] on span "Search Shipment History" at bounding box center [1104, 59] width 96 height 10
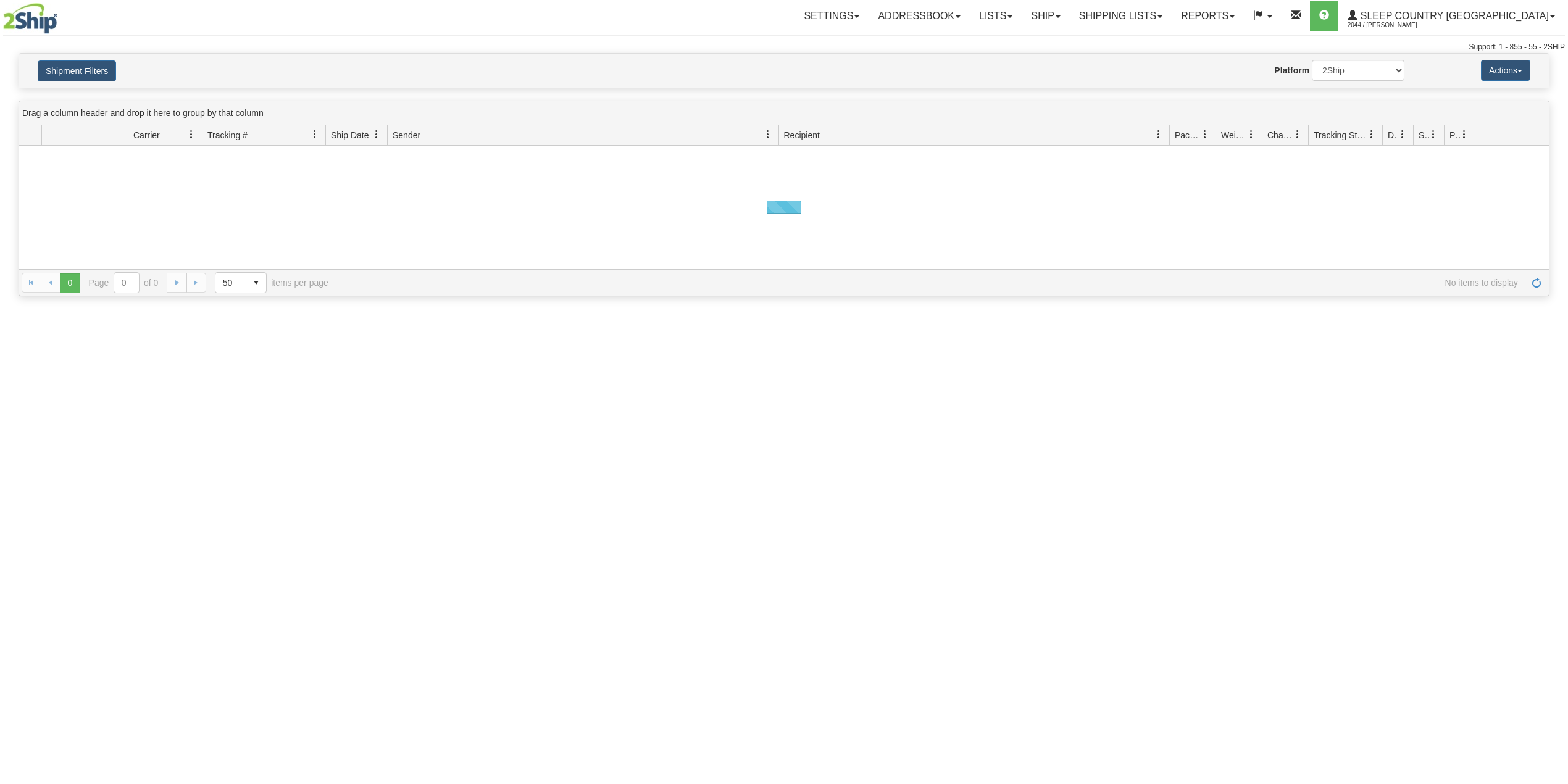
click at [92, 75] on button "Shipment Filters" at bounding box center [77, 71] width 78 height 21
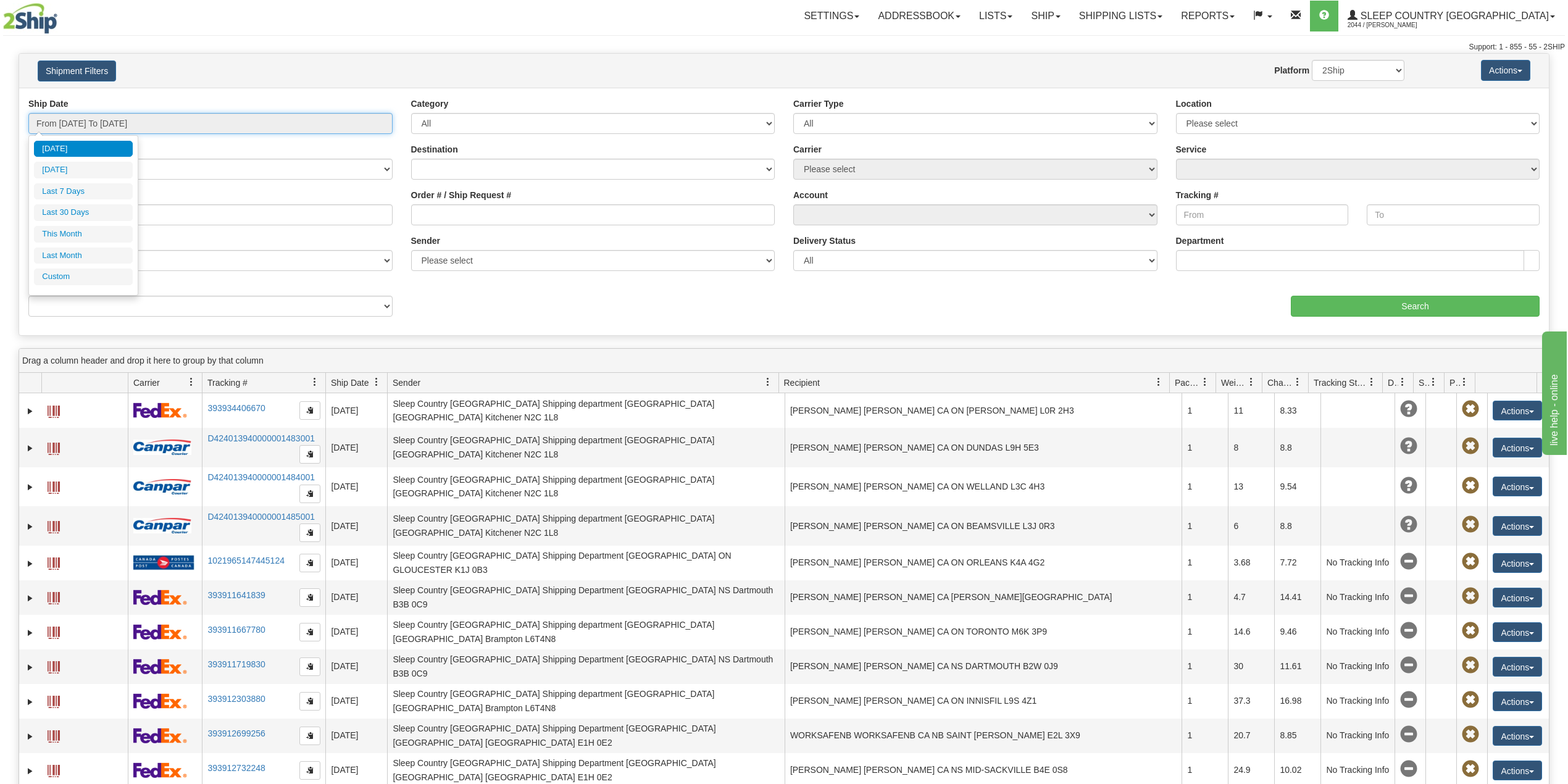
click at [102, 134] on input "From 10/05/2025 To 10/06/2025" at bounding box center [210, 123] width 364 height 21
click at [89, 215] on li "Last 30 Days" at bounding box center [84, 213] width 99 height 17
type input "From 09/07/2025 To 10/06/2025"
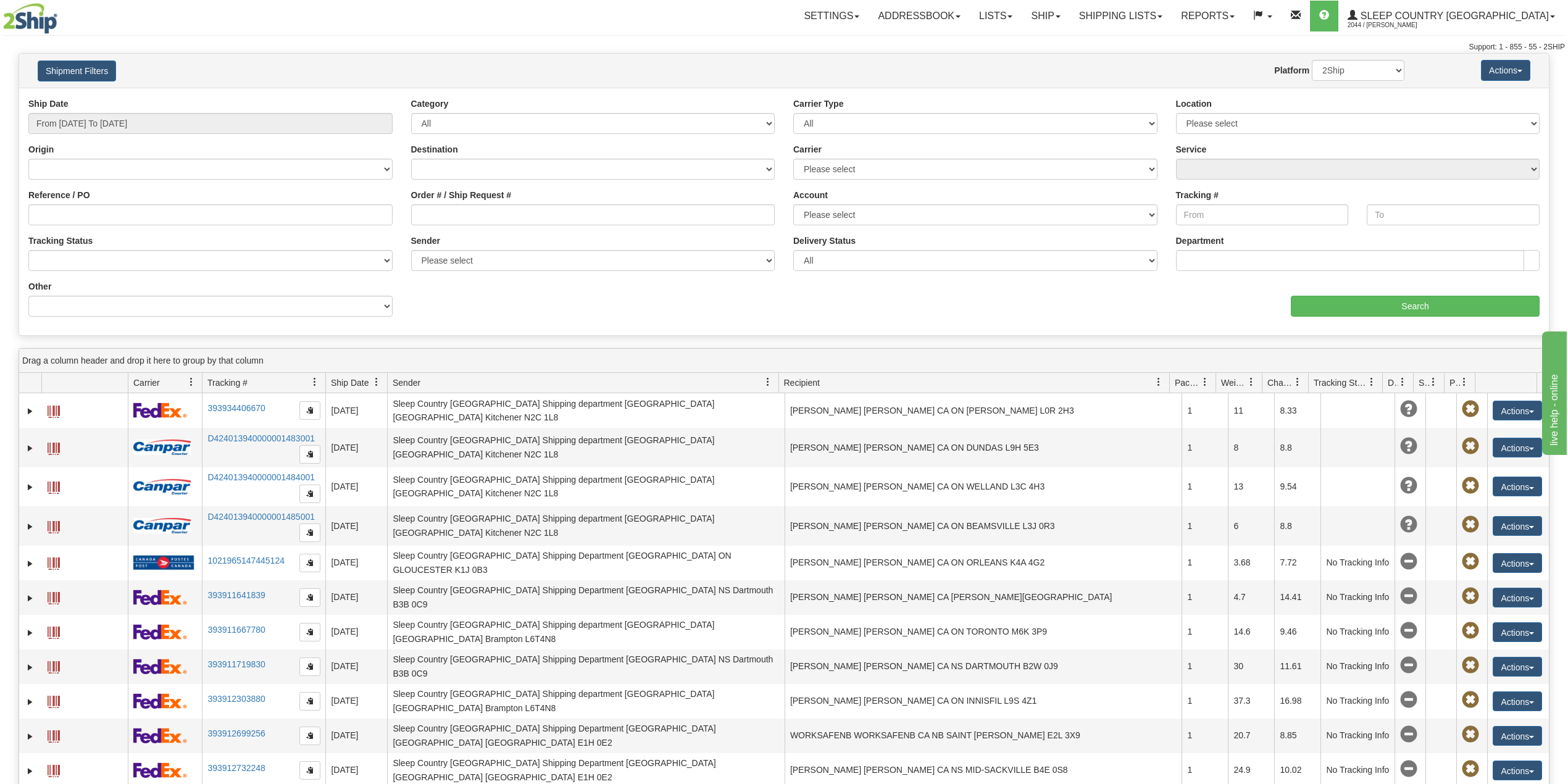
click at [110, 203] on div "Reference / PO" at bounding box center [210, 207] width 364 height 37
click at [107, 216] on input "Reference / PO" at bounding box center [210, 215] width 364 height 21
paste input "1059021"
type input "1059021"
drag, startPoint x: 104, startPoint y: 213, endPoint x: 0, endPoint y: 183, distance: 108.2
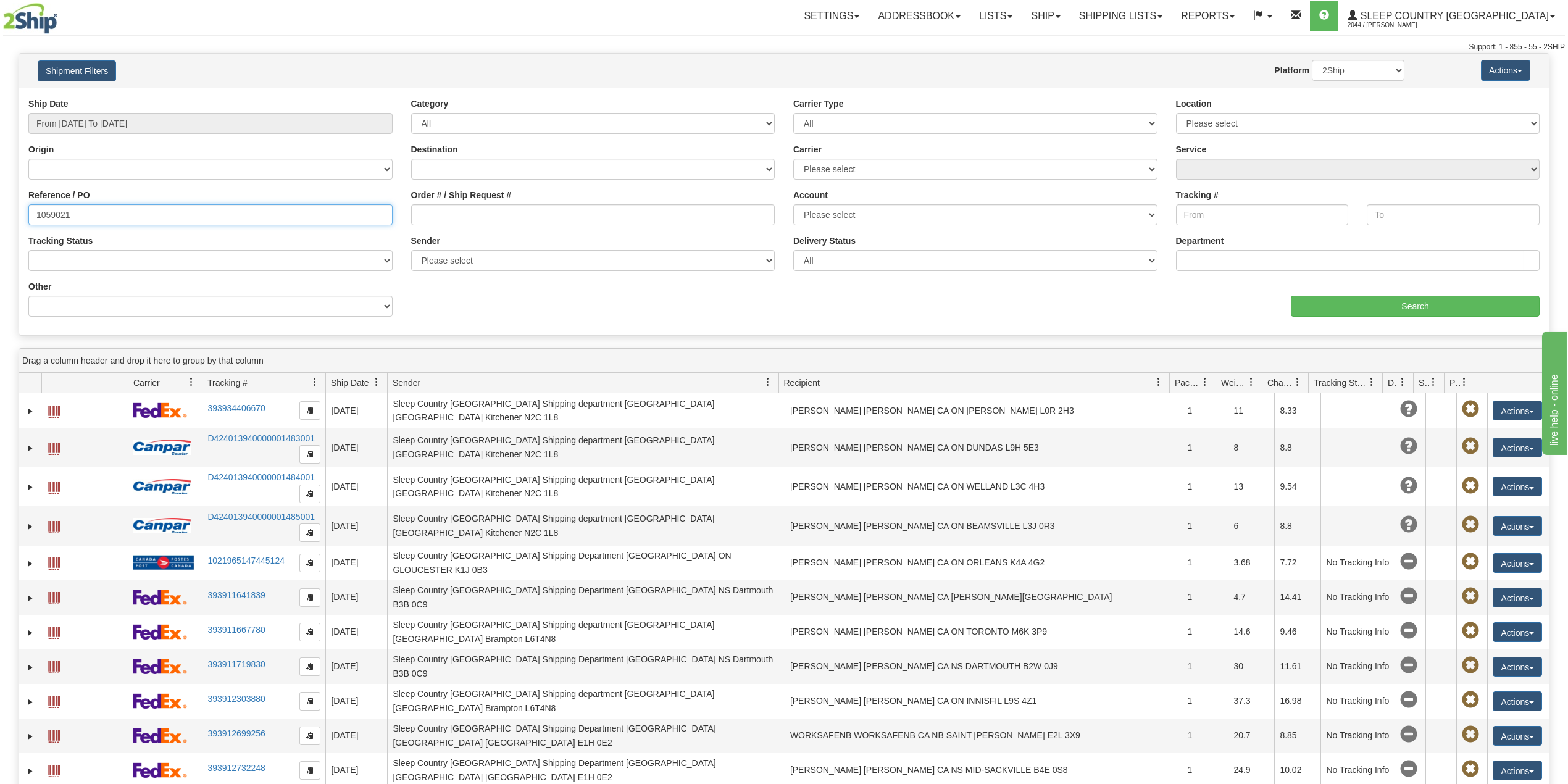
click at [0, 183] on div "Please wait... × Confirm Delete Delete Cancel × Confirm Delete Yes No Cancel × …" at bounding box center [784, 536] width 1568 height 967
click at [457, 225] on input "Order # / Ship Request #" at bounding box center [593, 215] width 364 height 21
paste input "1059021"
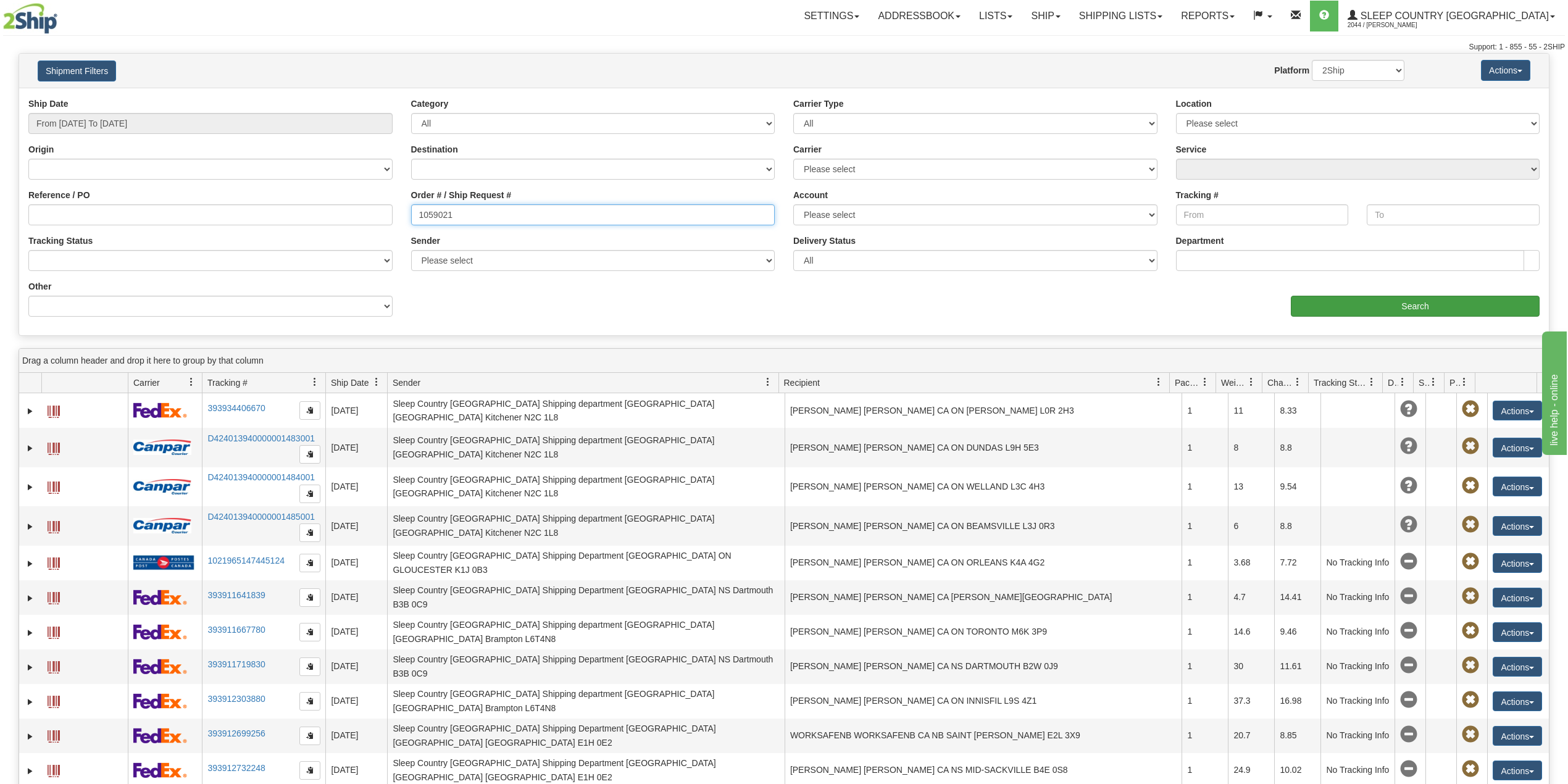
type input "1059021"
click at [1380, 305] on input "Search" at bounding box center [1415, 306] width 249 height 21
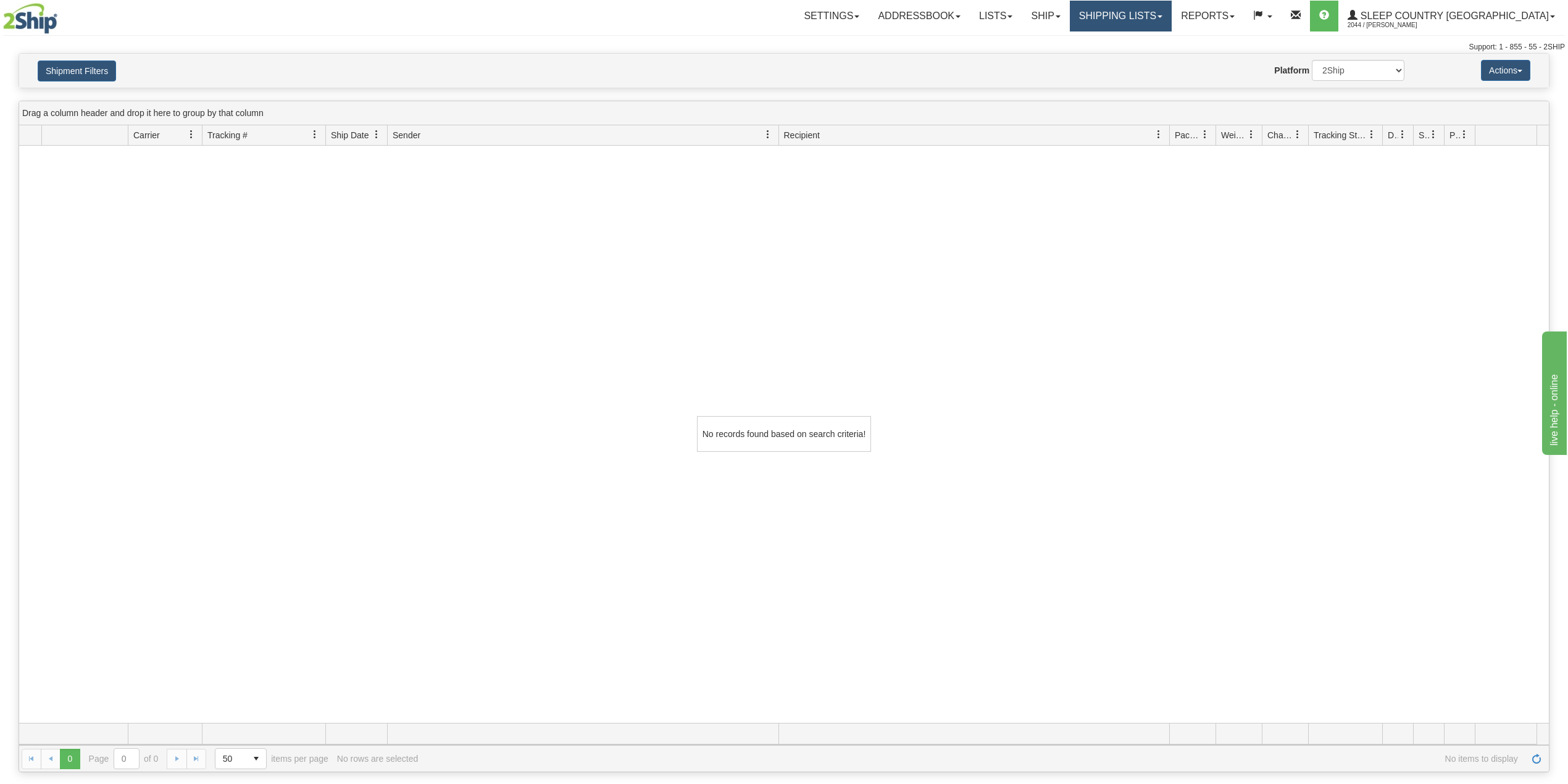
click at [1172, 4] on link "Shipping lists" at bounding box center [1120, 16] width 102 height 31
click at [1135, 39] on span "Current Shipments" at bounding box center [1099, 43] width 72 height 10
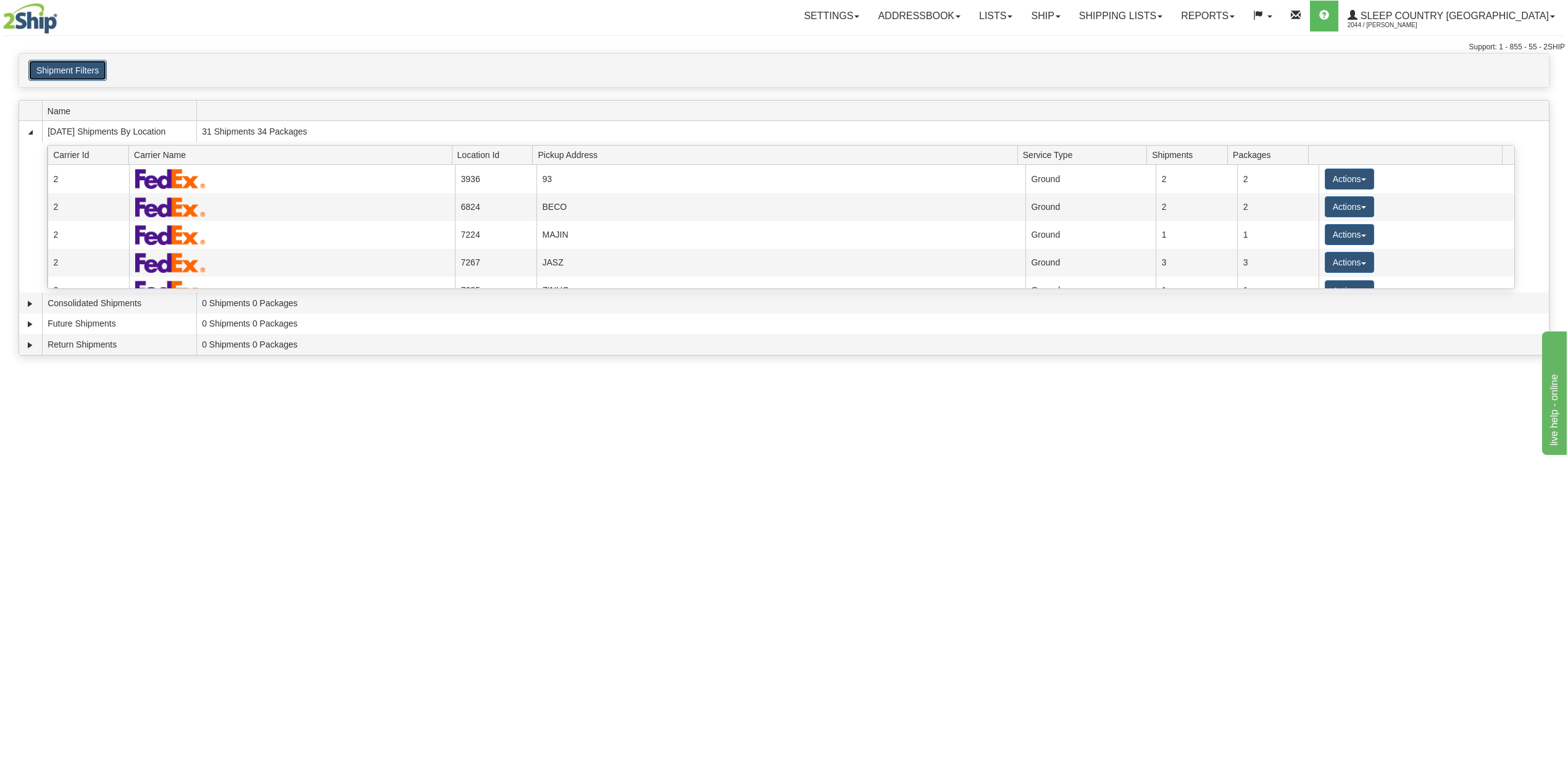
click at [77, 69] on button "Shipment Filters" at bounding box center [68, 70] width 78 height 21
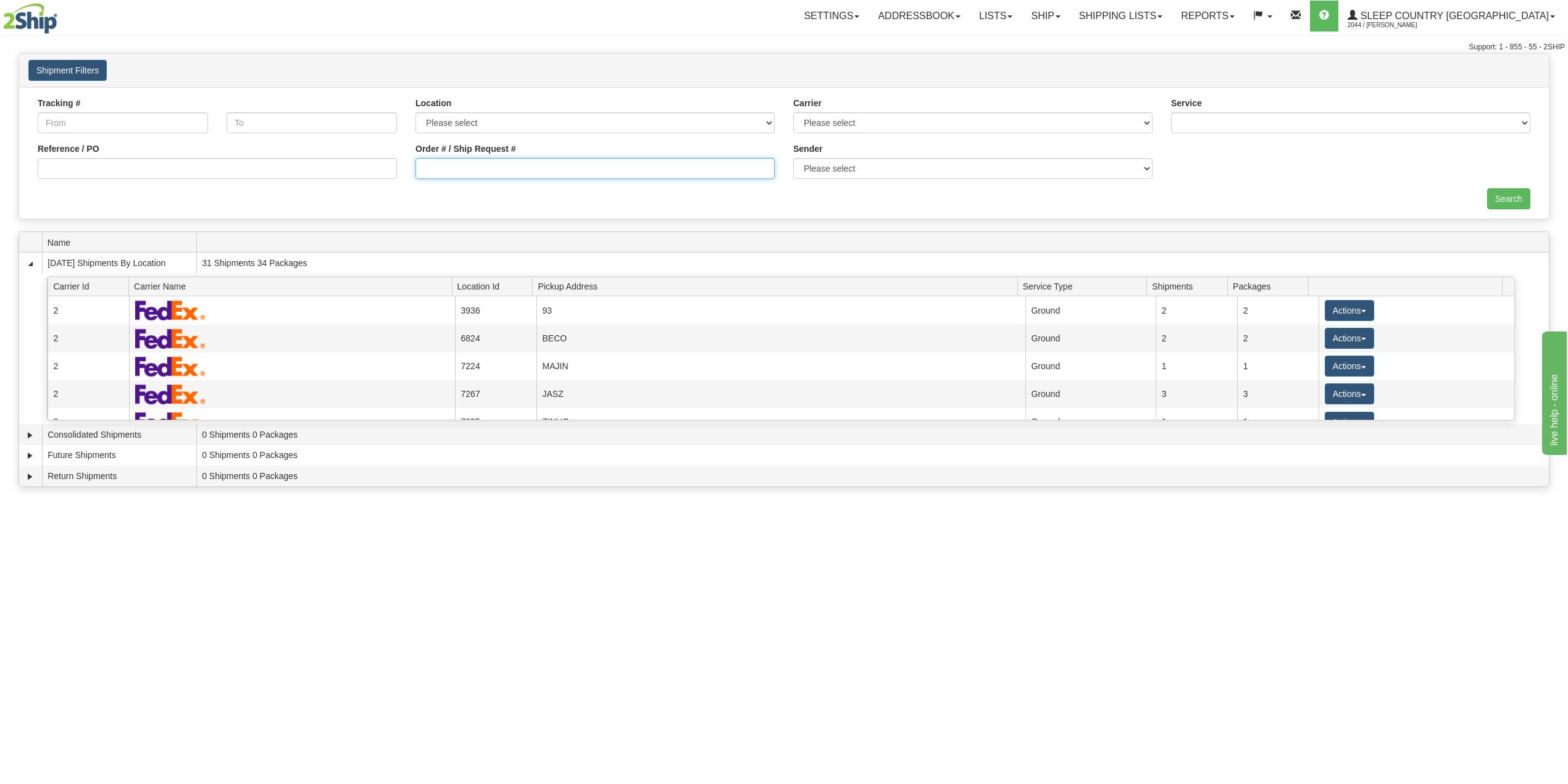
click at [423, 161] on input "Order # / Ship Request #" at bounding box center [595, 169] width 360 height 21
paste input "1059021"
type input "1059021"
click at [1511, 204] on input "Search" at bounding box center [1508, 199] width 43 height 21
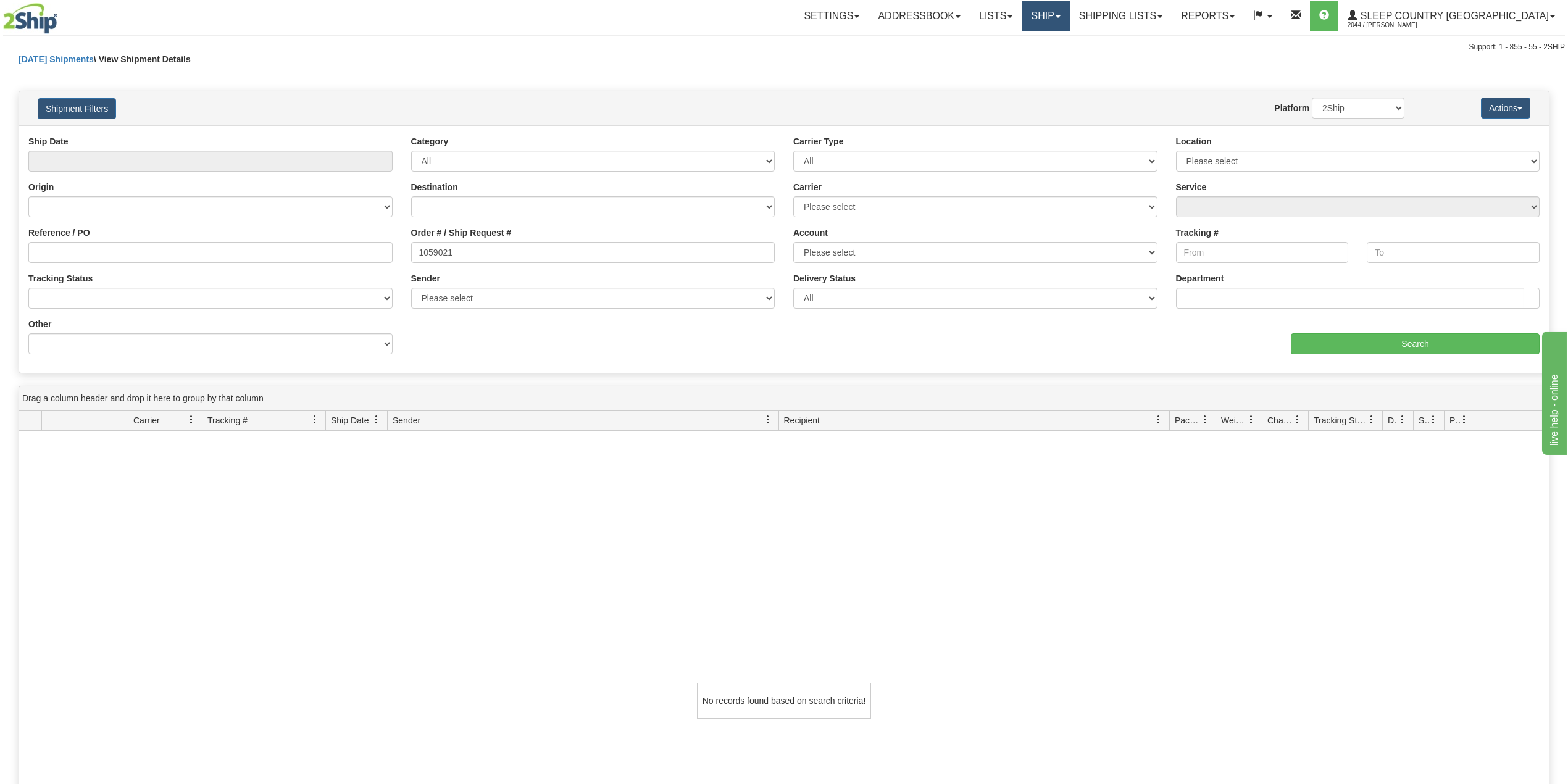
click at [1069, 8] on link "Ship" at bounding box center [1045, 16] width 48 height 31
click at [1057, 57] on span "OnHold / Order Queue" at bounding box center [1013, 59] width 87 height 10
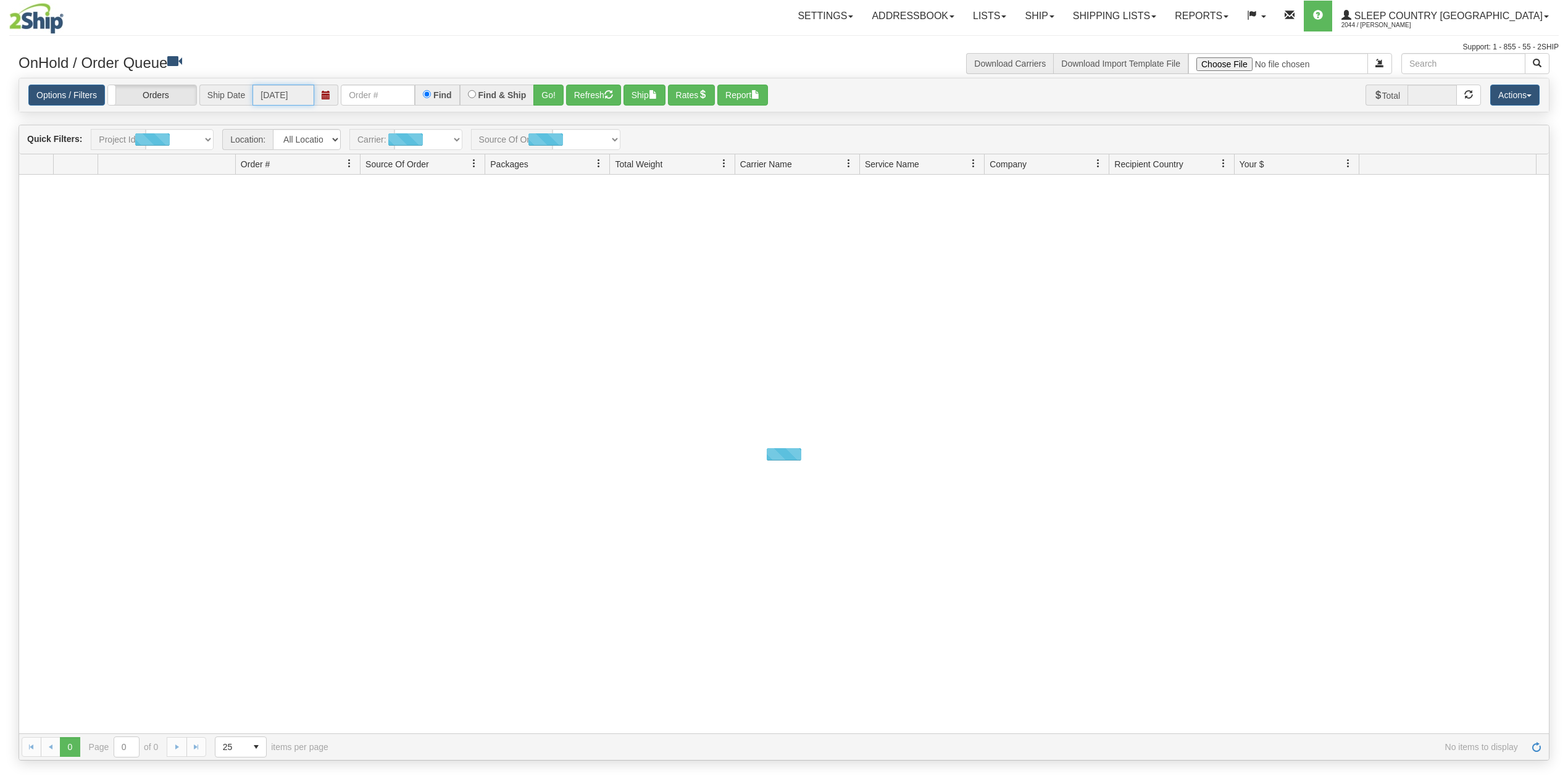
drag, startPoint x: 0, startPoint y: 0, endPoint x: 397, endPoint y: 95, distance: 408.2
click at [305, 96] on input "[DATE]" at bounding box center [284, 95] width 62 height 21
click at [400, 92] on input "text" at bounding box center [378, 95] width 74 height 21
paste input "1059021"
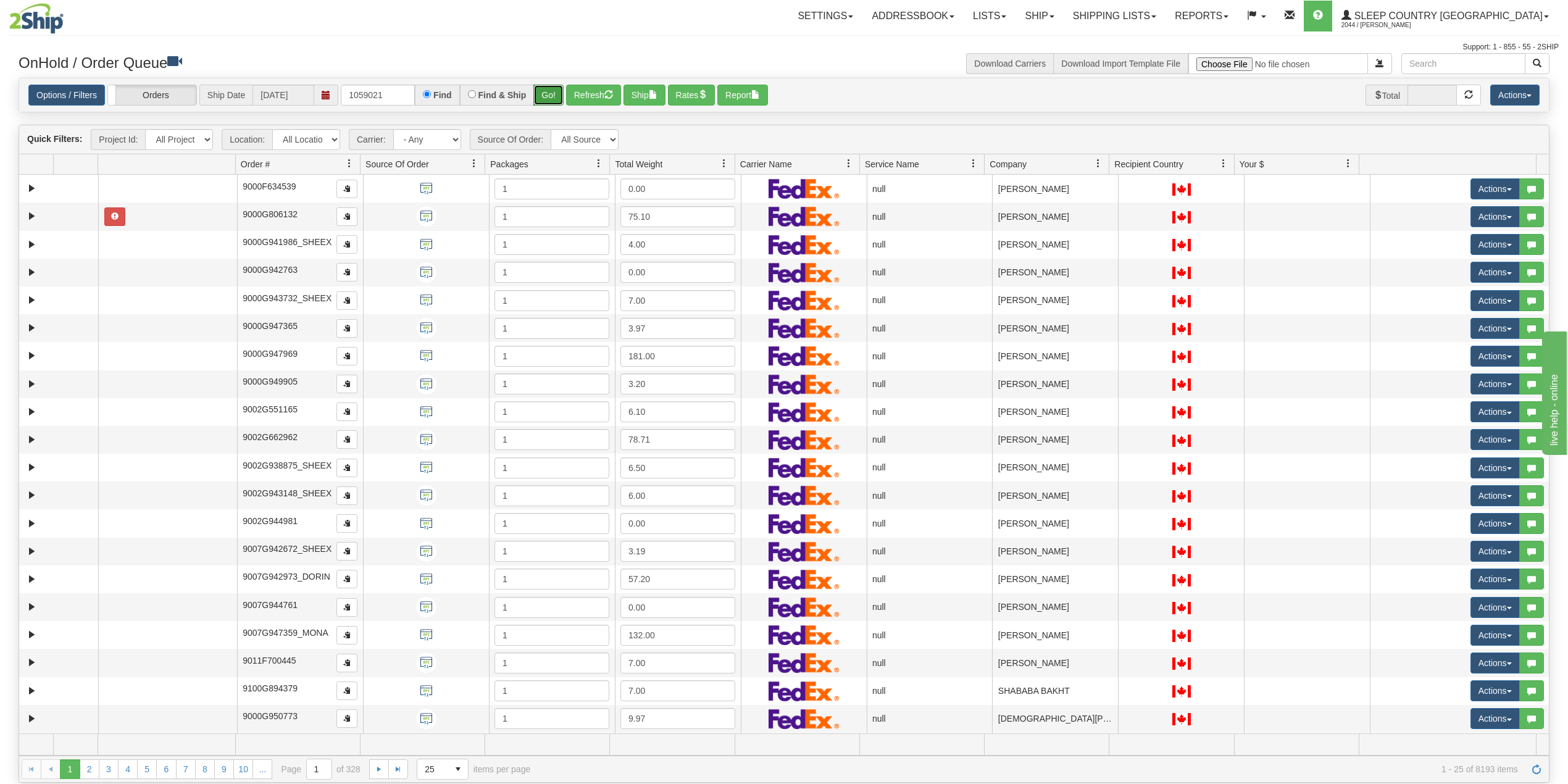
click at [554, 95] on button "Go!" at bounding box center [548, 95] width 30 height 21
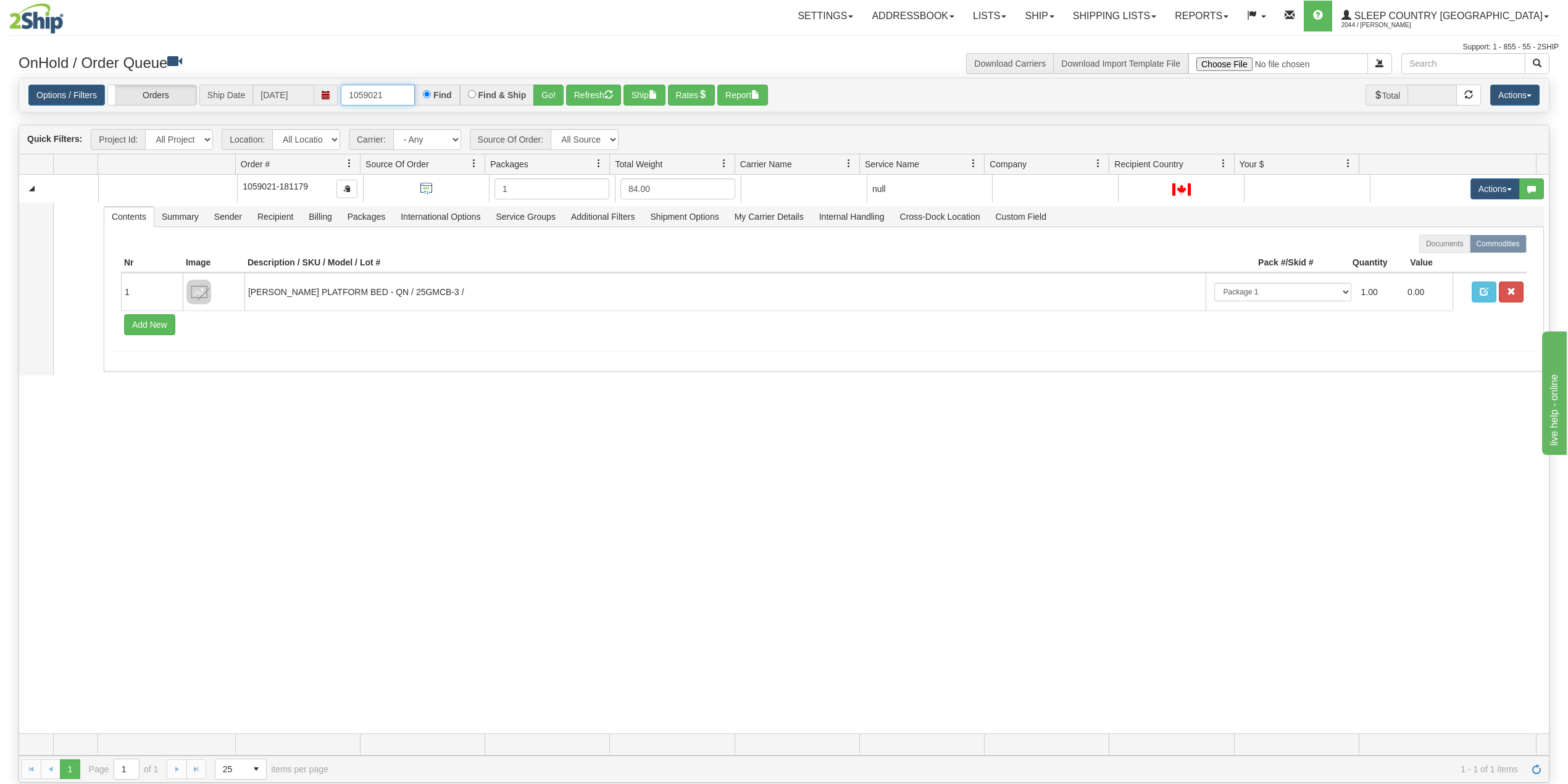
click at [360, 100] on input "1059021" at bounding box center [378, 95] width 74 height 21
paste input "9008I14204"
type input "9008I142041"
click at [551, 92] on button "Go!" at bounding box center [548, 95] width 30 height 21
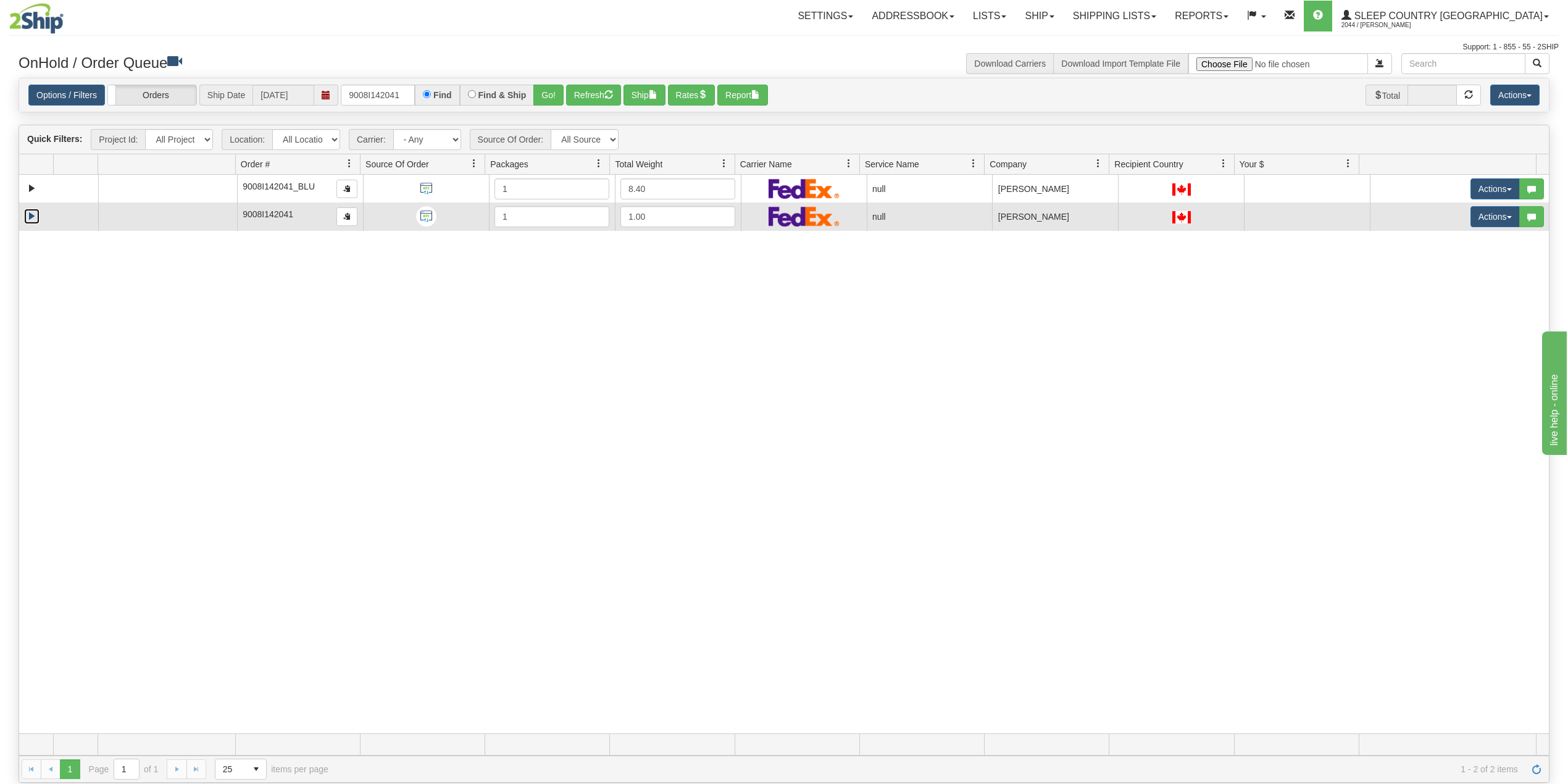
click at [35, 217] on link "Expand" at bounding box center [32, 216] width 15 height 15
